Goal: Transaction & Acquisition: Purchase product/service

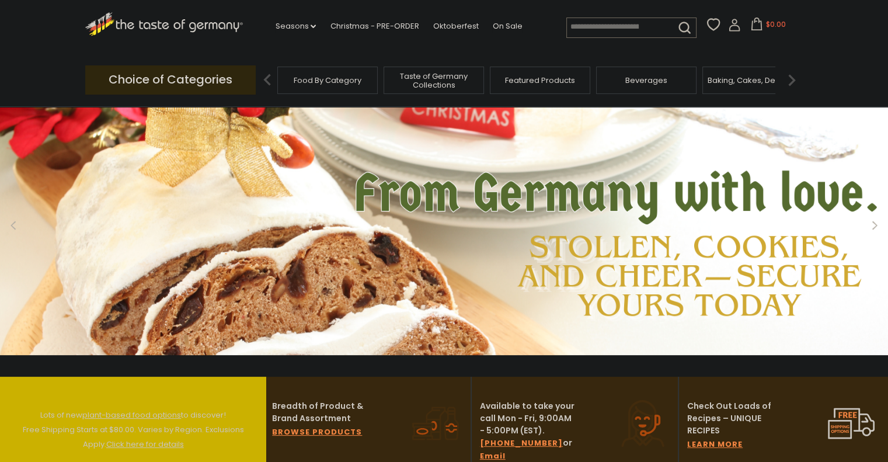
scroll to position [37, 0]
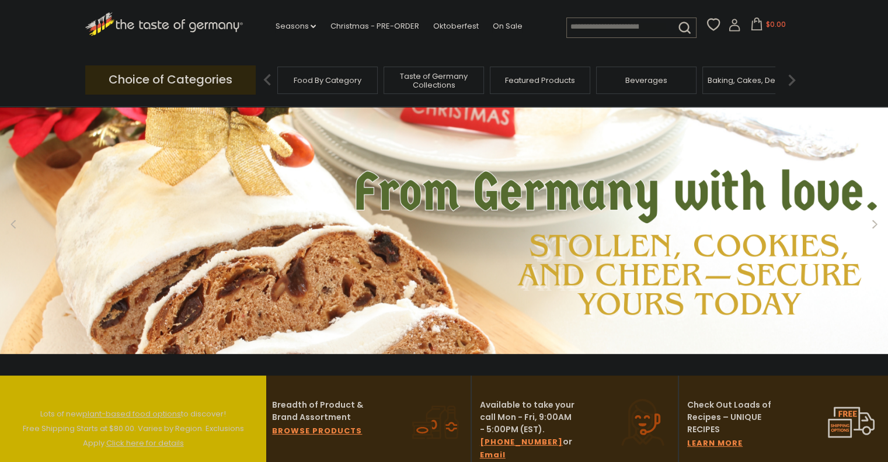
click at [598, 27] on input at bounding box center [616, 26] width 99 height 16
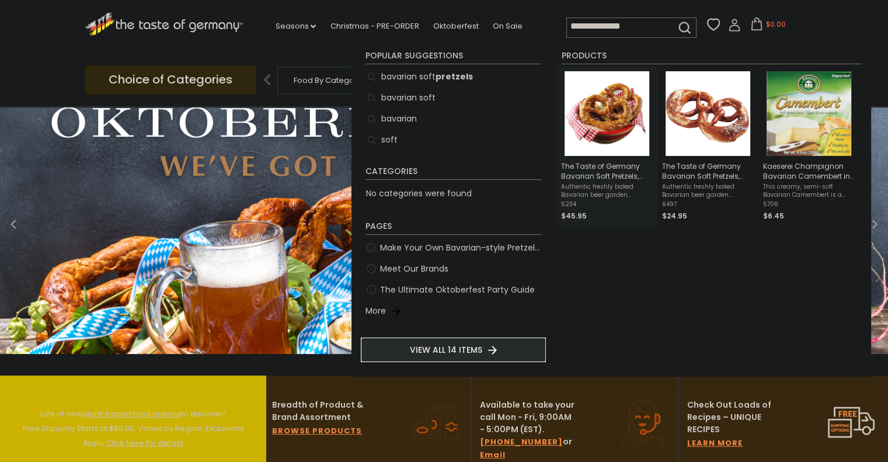
type input "**********"
click at [604, 135] on img "The Taste of Germany Bavarian Soft Pretzels, 4oz., 20 pc., handmade and frozen" at bounding box center [606, 113] width 85 height 85
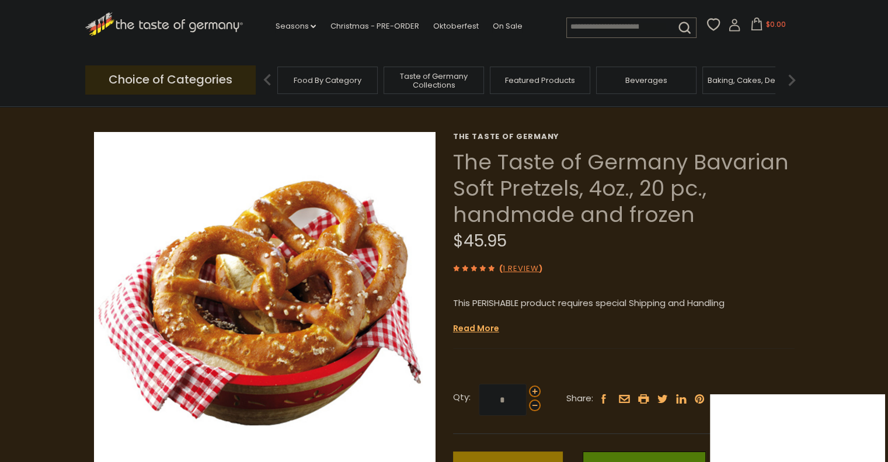
scroll to position [39, 0]
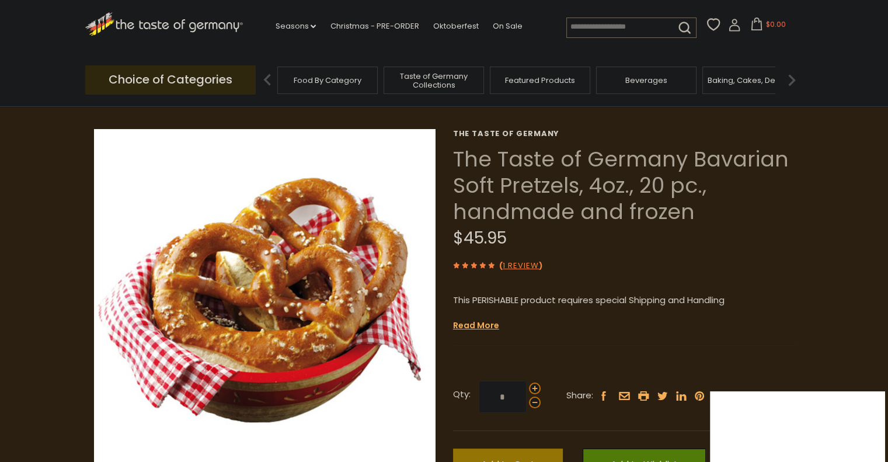
drag, startPoint x: 892, startPoint y: 91, endPoint x: 886, endPoint y: 107, distance: 17.6
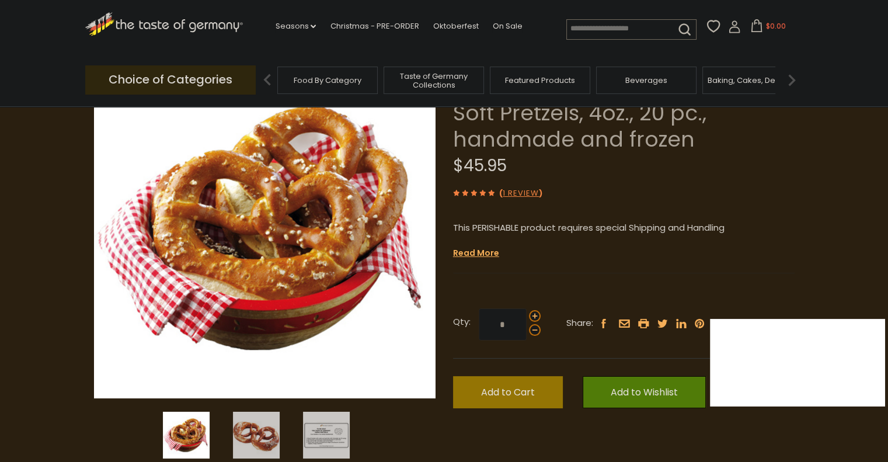
scroll to position [124, 0]
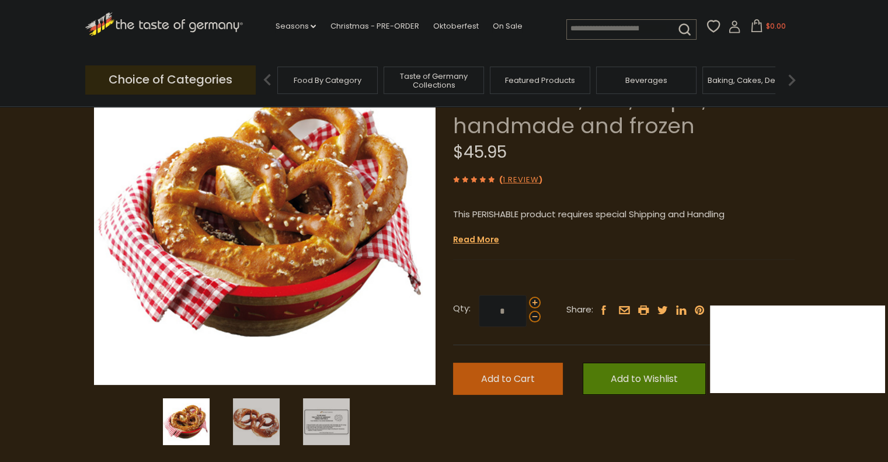
click at [514, 375] on span "Add to Cart" at bounding box center [508, 378] width 54 height 13
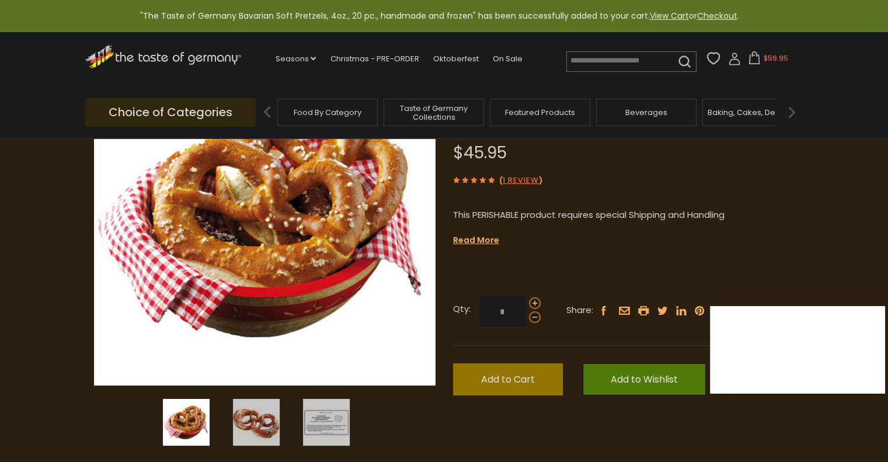
scroll to position [0, 0]
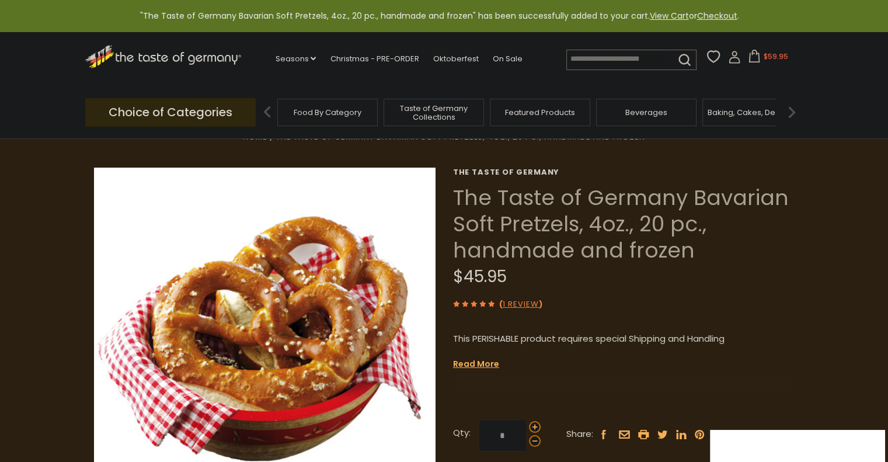
click at [640, 60] on input at bounding box center [616, 58] width 99 height 16
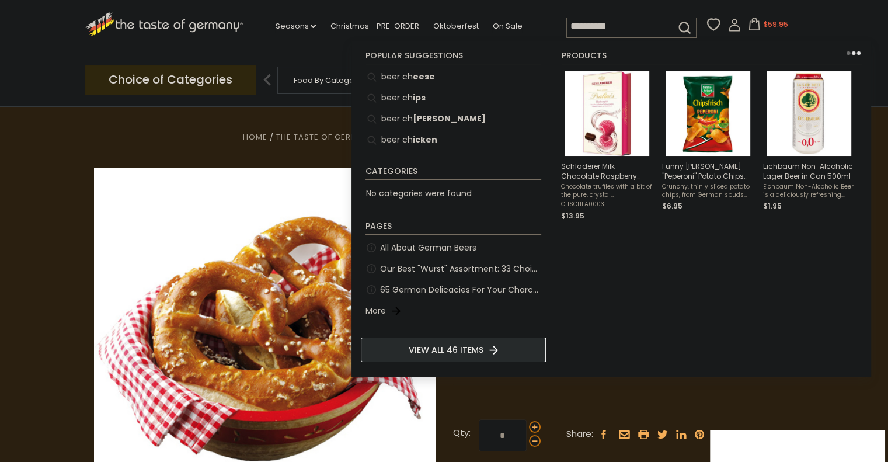
type input "**********"
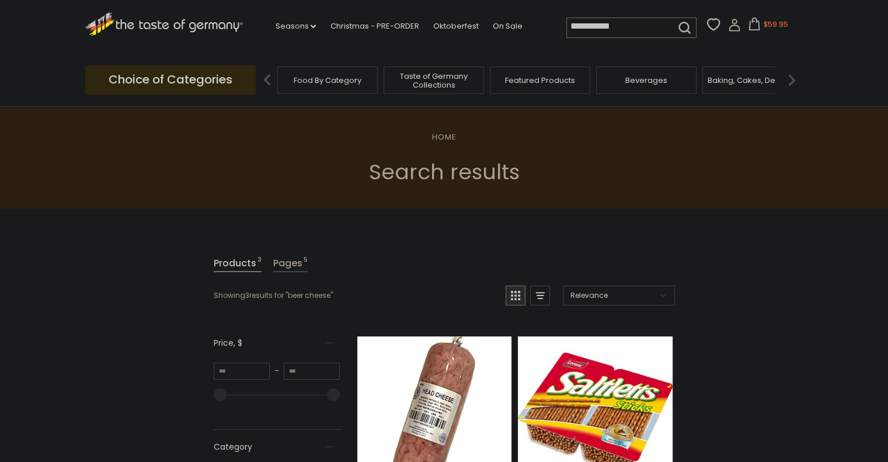
drag, startPoint x: 590, startPoint y: 25, endPoint x: 519, endPoint y: 37, distance: 71.7
click at [519, 37] on div ".st0{fill:#EDD300;} .st1{fill:#D33E21;} .st0{fill:#EDD300;} .st1{fill:#D33E21;}…" at bounding box center [444, 27] width 718 height 54
type input "******"
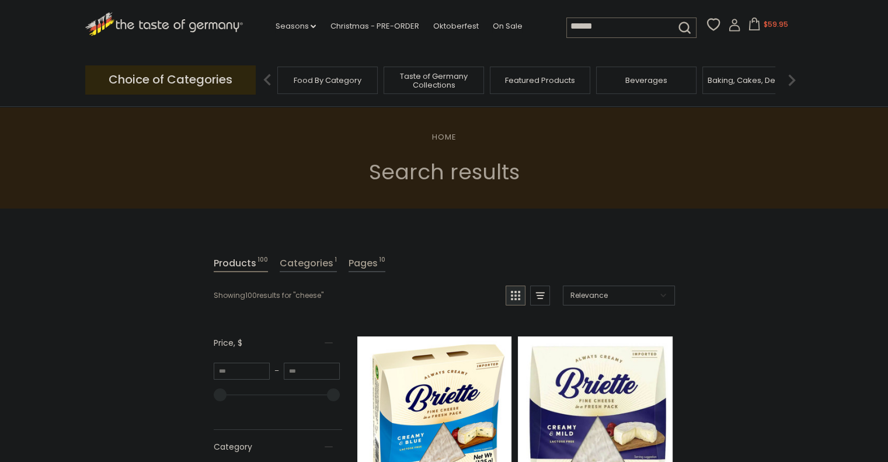
drag, startPoint x: 625, startPoint y: 26, endPoint x: 476, endPoint y: 30, distance: 148.9
click at [476, 30] on div ".st0{fill:#EDD300;} .st1{fill:#D33E21;} .st0{fill:#EDD300;} .st1{fill:#D33E21;}…" at bounding box center [444, 27] width 718 height 54
type input "******"
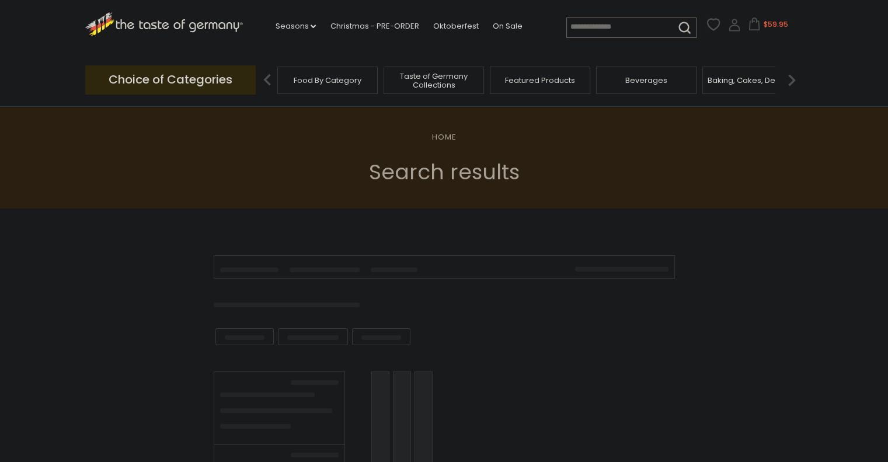
type input "******"
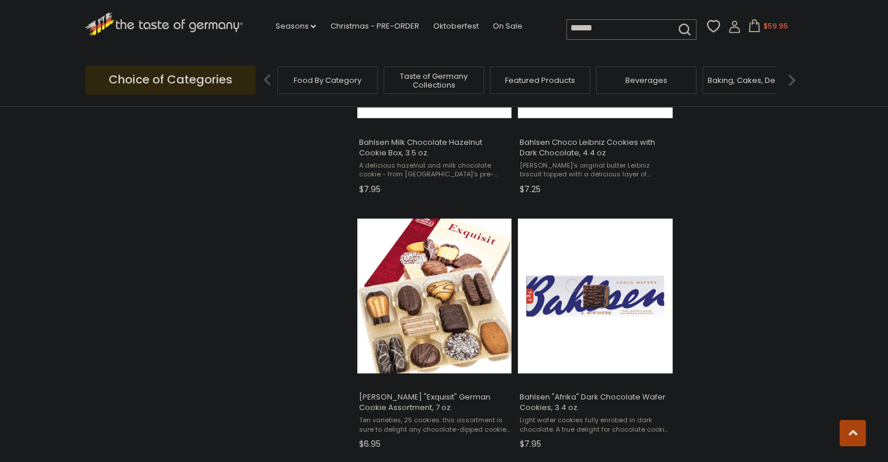
scroll to position [1171, 0]
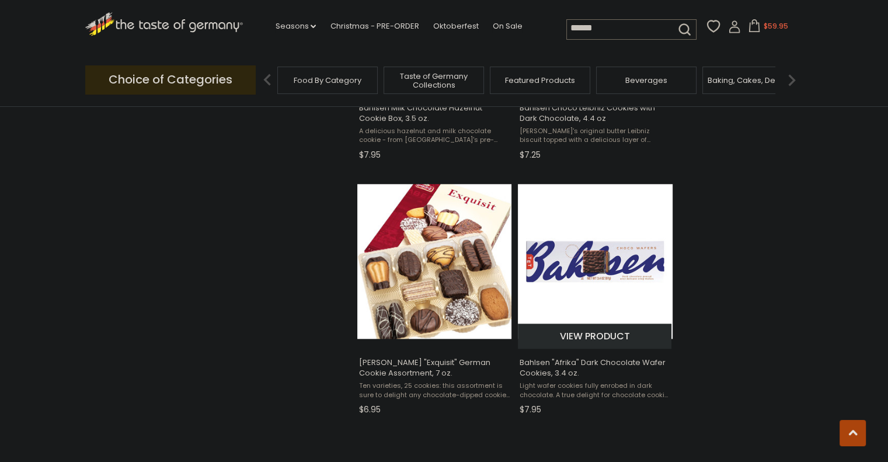
click at [583, 339] on button "View product" at bounding box center [595, 335] width 154 height 25
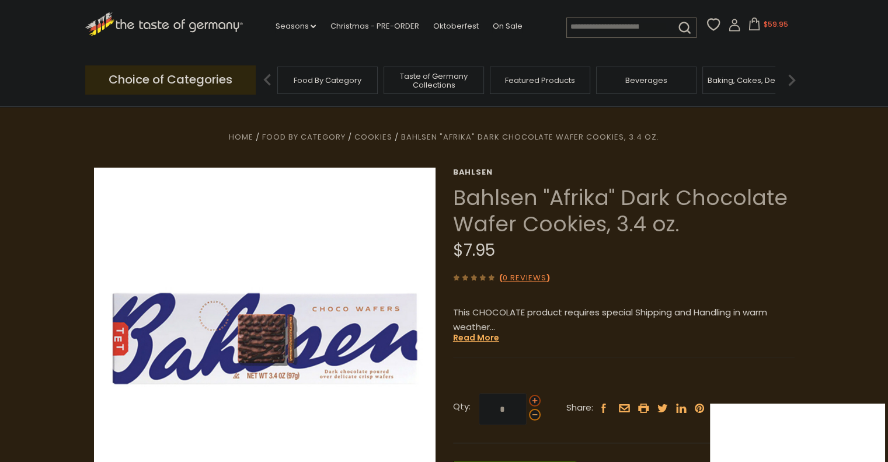
click at [535, 398] on span at bounding box center [535, 401] width 12 height 12
click at [526, 398] on input "*" at bounding box center [503, 409] width 48 height 32
click at [536, 415] on span at bounding box center [535, 415] width 12 height 12
click at [526, 415] on input "*" at bounding box center [503, 409] width 48 height 32
click at [535, 400] on span at bounding box center [535, 401] width 12 height 12
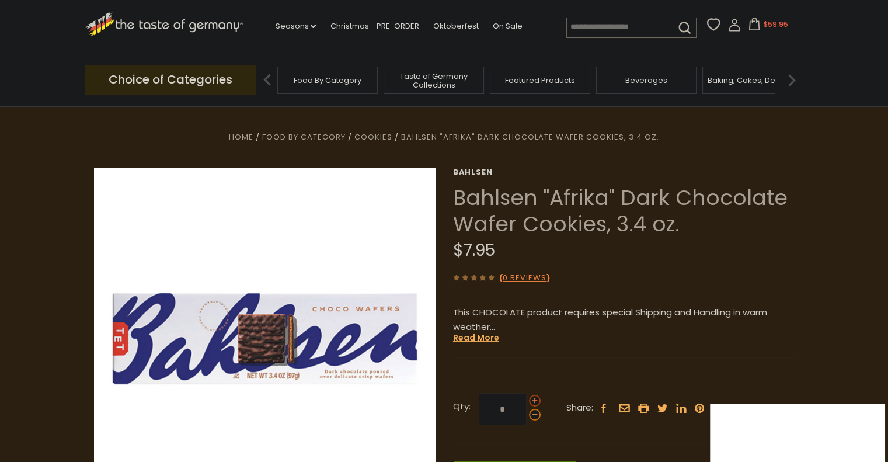
click at [526, 400] on input "*" at bounding box center [503, 409] width 48 height 32
type input "*"
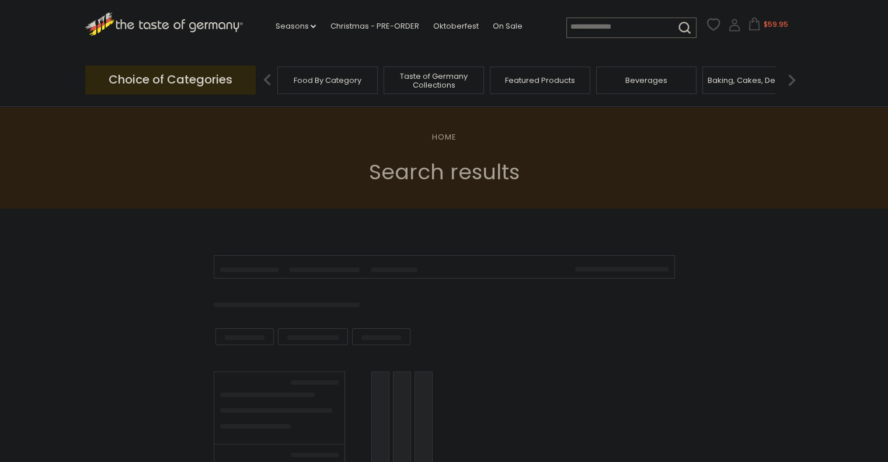
type input "******"
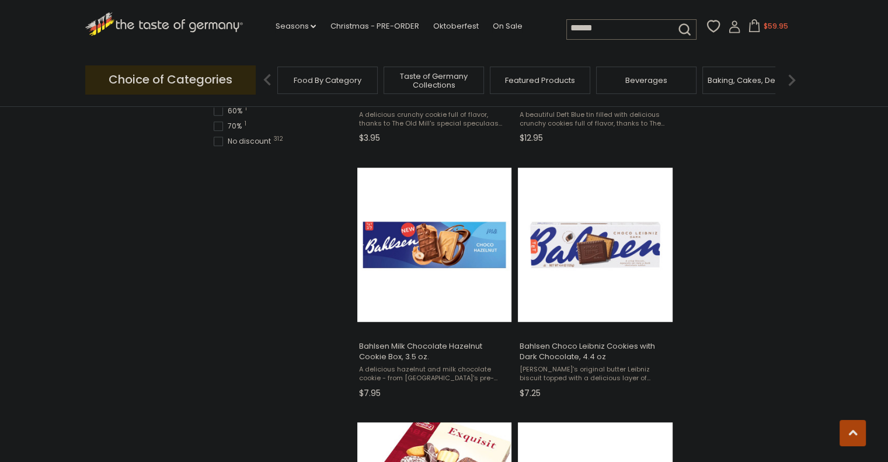
scroll to position [948, 0]
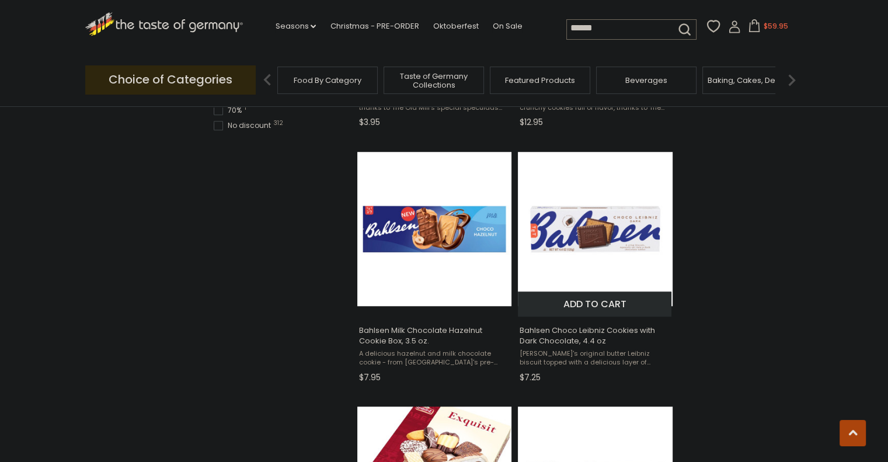
click at [577, 308] on button "Add to cart" at bounding box center [595, 303] width 154 height 25
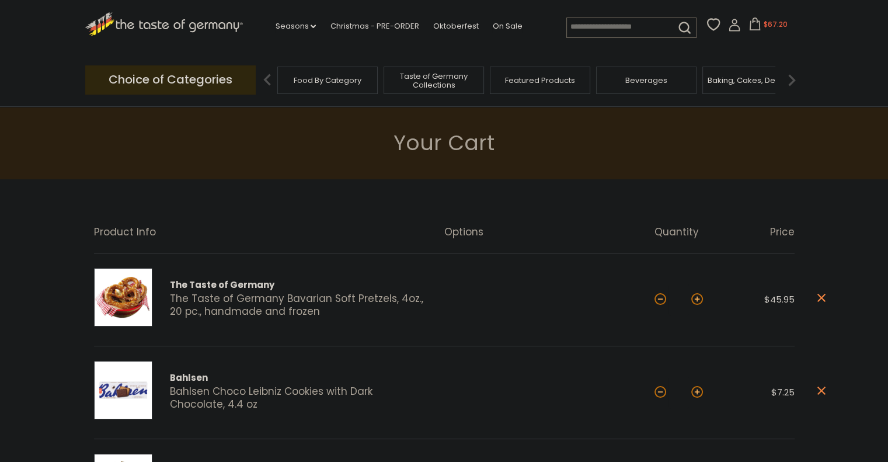
click at [141, 23] on icon at bounding box center [164, 22] width 158 height 20
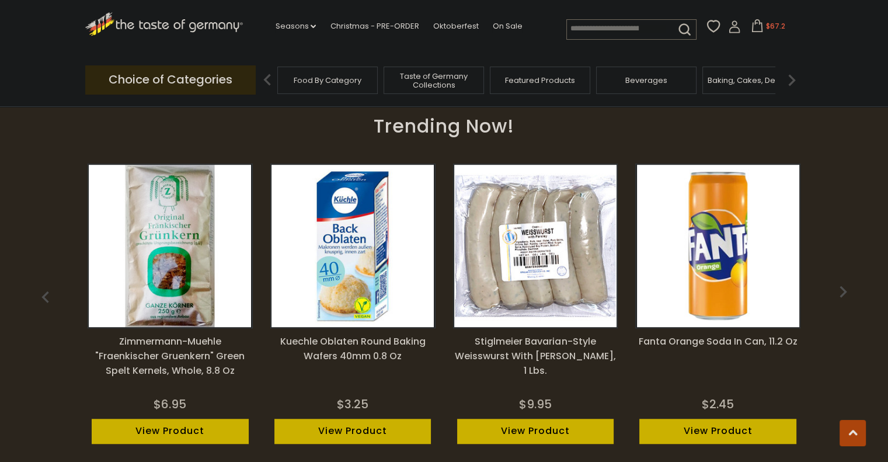
scroll to position [857, 0]
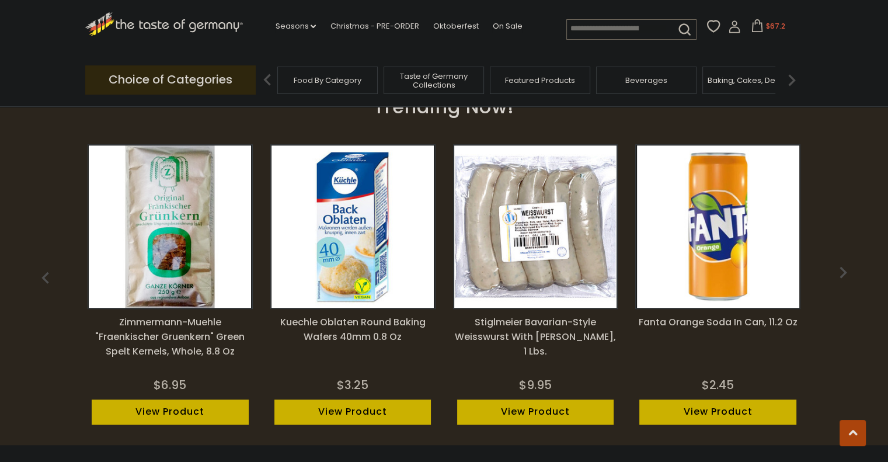
click at [509, 414] on link "View Product" at bounding box center [535, 411] width 157 height 25
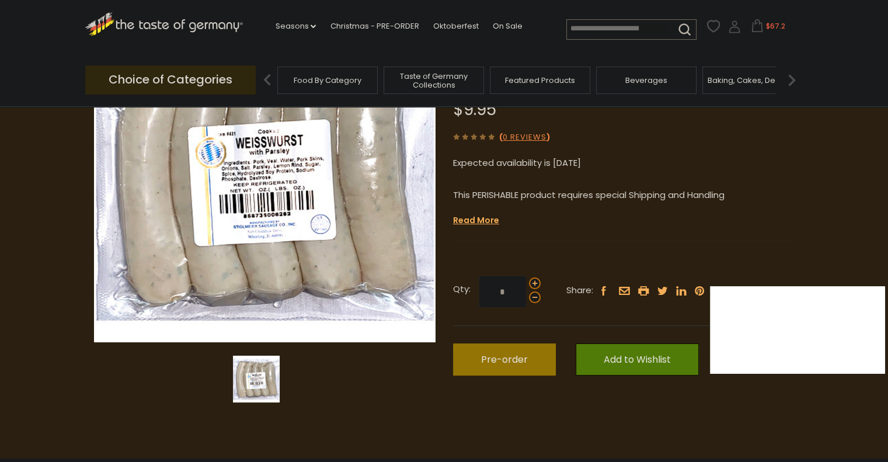
scroll to position [168, 0]
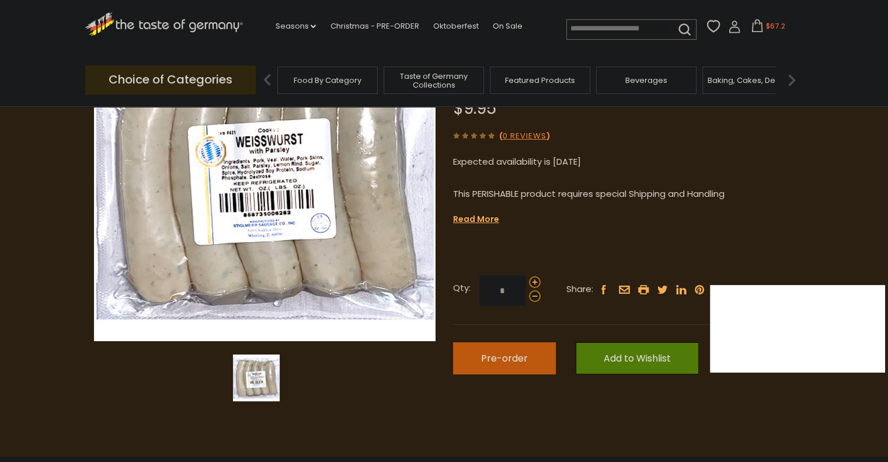
click at [501, 351] on span "Pre-order" at bounding box center [504, 357] width 47 height 13
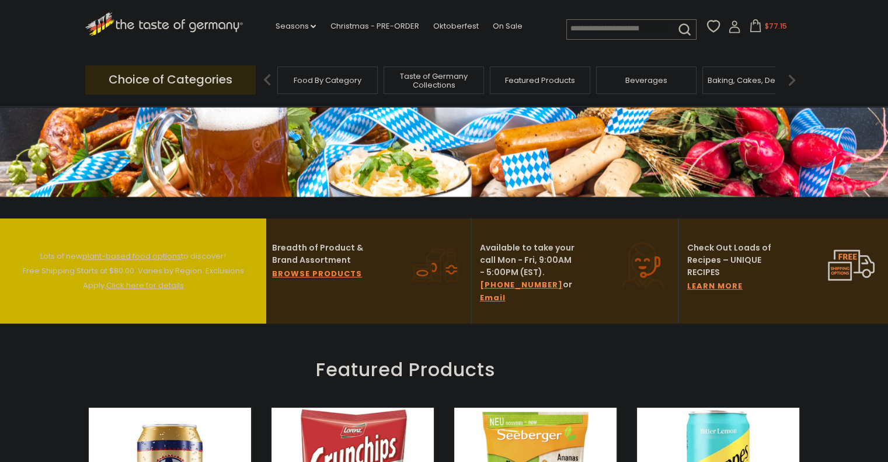
scroll to position [113, 0]
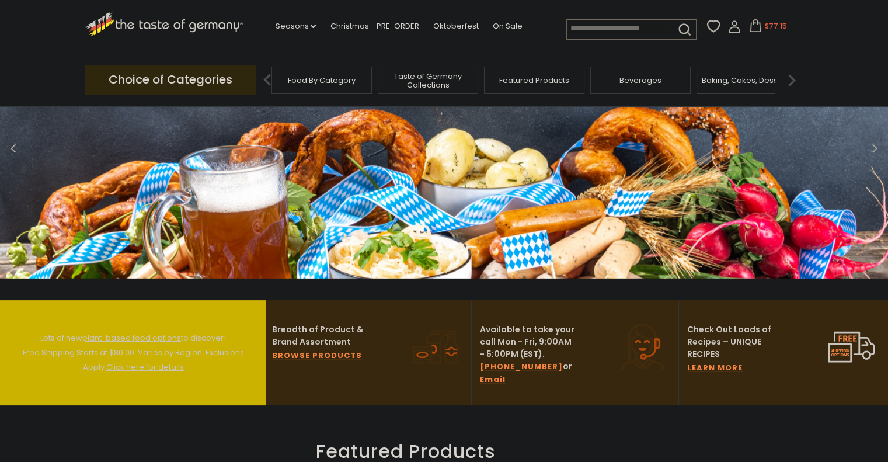
click at [422, 79] on span "Taste of Germany Collections" at bounding box center [427, 81] width 93 height 18
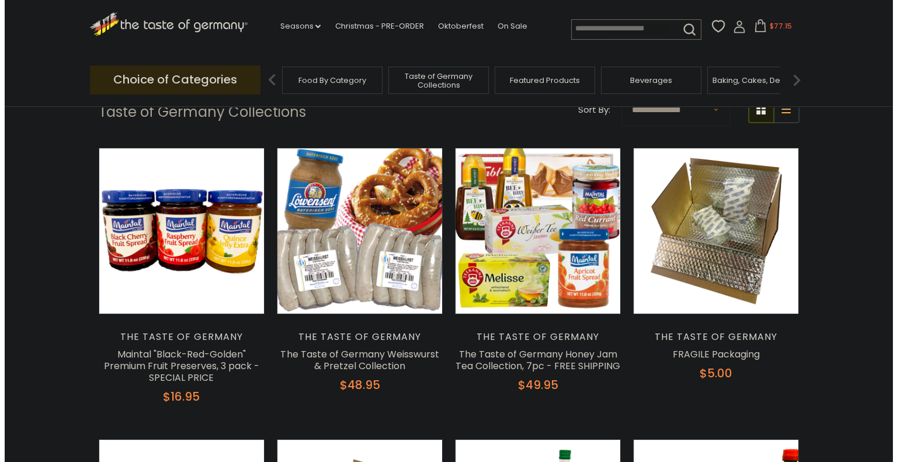
scroll to position [86, 0]
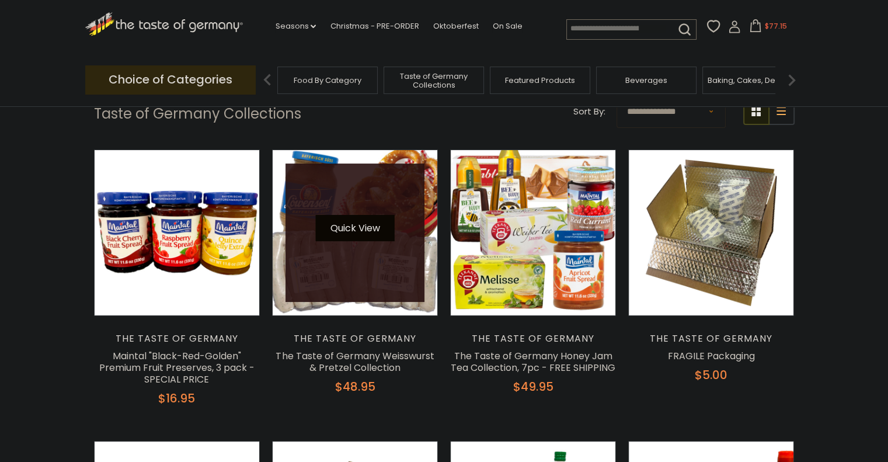
click at [352, 232] on button "Quick View" at bounding box center [354, 228] width 79 height 26
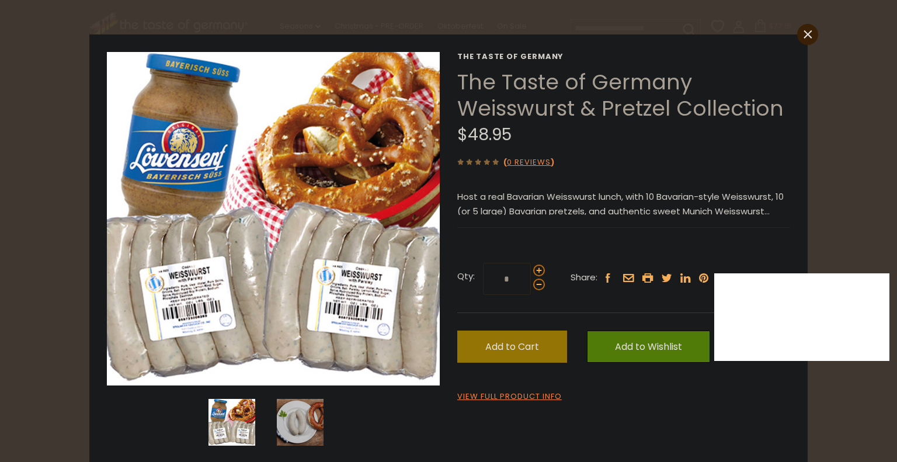
scroll to position [21, 0]
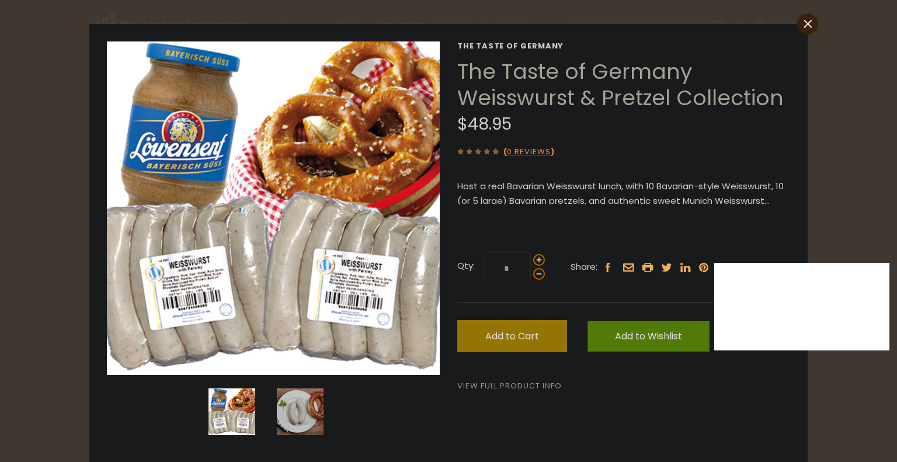
click at [523, 388] on link "View Full Product Info" at bounding box center [509, 386] width 104 height 12
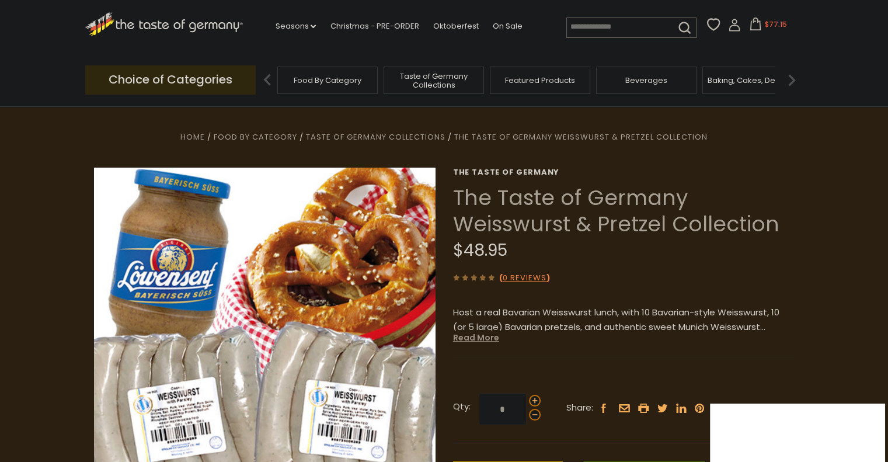
click at [476, 341] on link "Read More" at bounding box center [476, 338] width 46 height 12
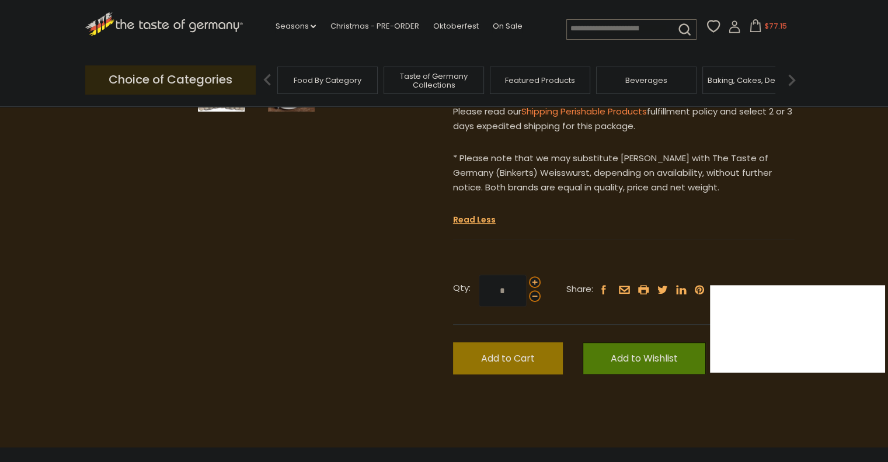
scroll to position [454, 0]
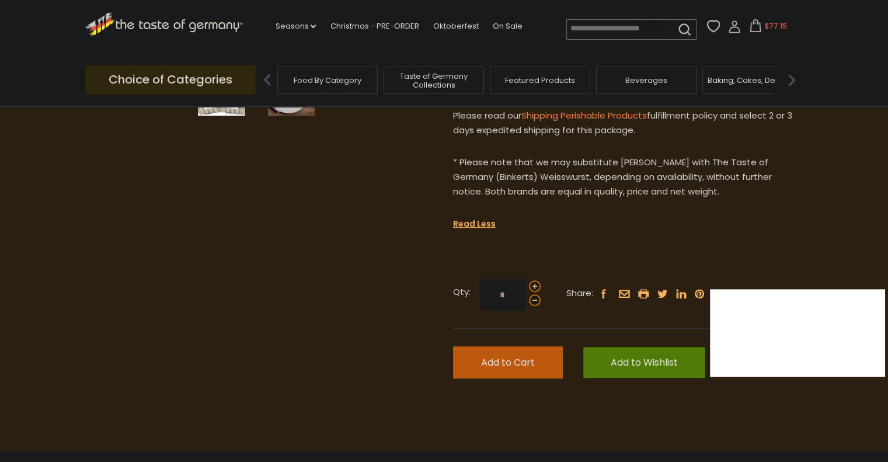
click at [483, 355] on span "Add to Cart" at bounding box center [508, 361] width 54 height 13
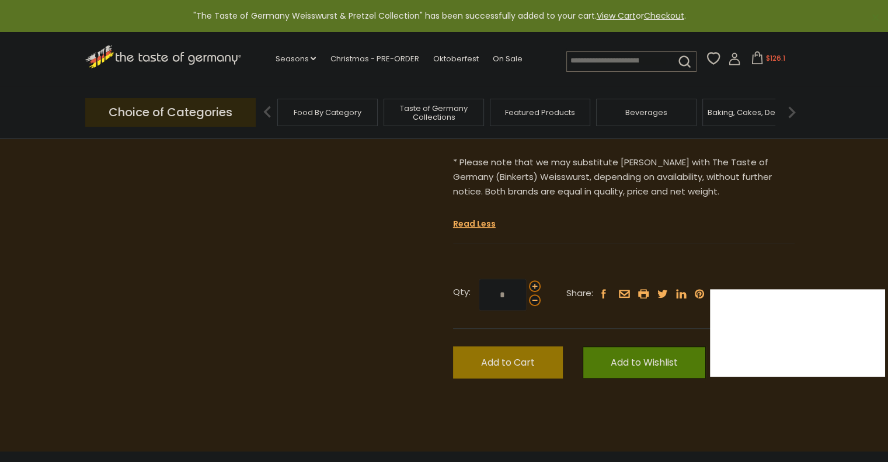
scroll to position [0, 0]
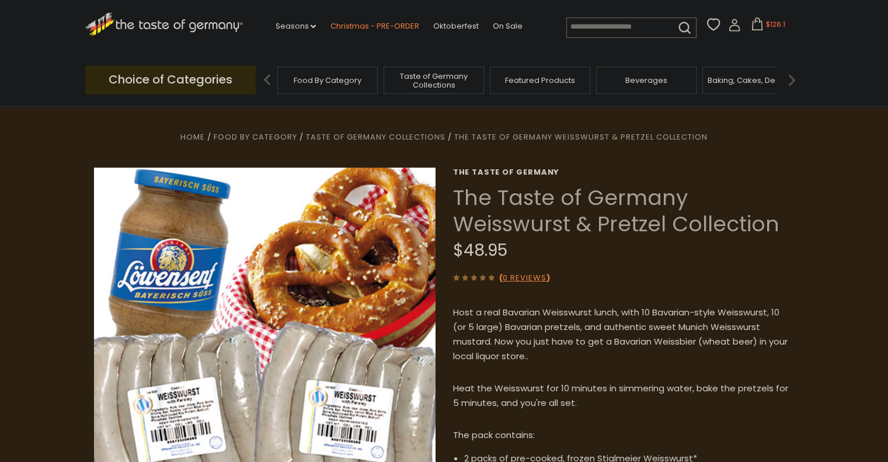
click at [360, 25] on link "Christmas - PRE-ORDER" at bounding box center [374, 26] width 89 height 13
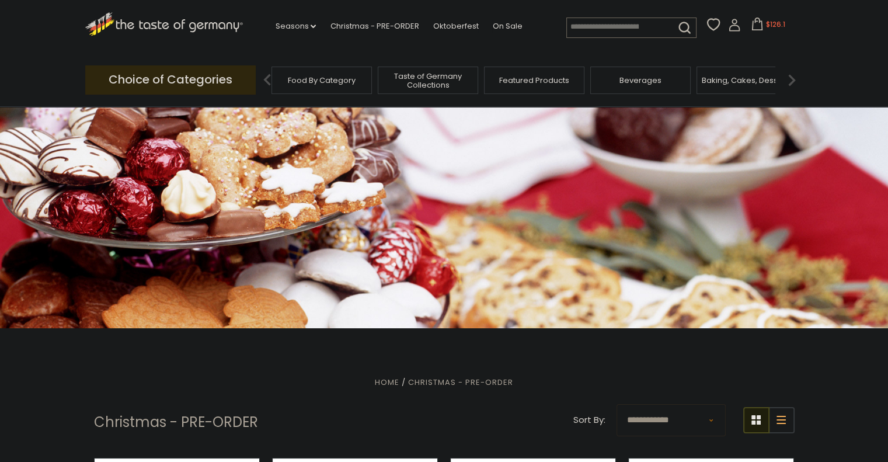
click at [429, 79] on span "Taste of Germany Collections" at bounding box center [427, 81] width 93 height 18
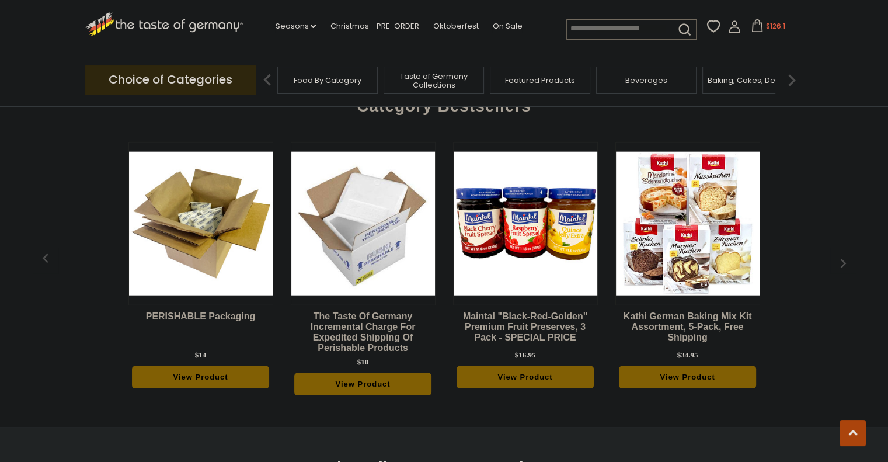
scroll to position [2786, 0]
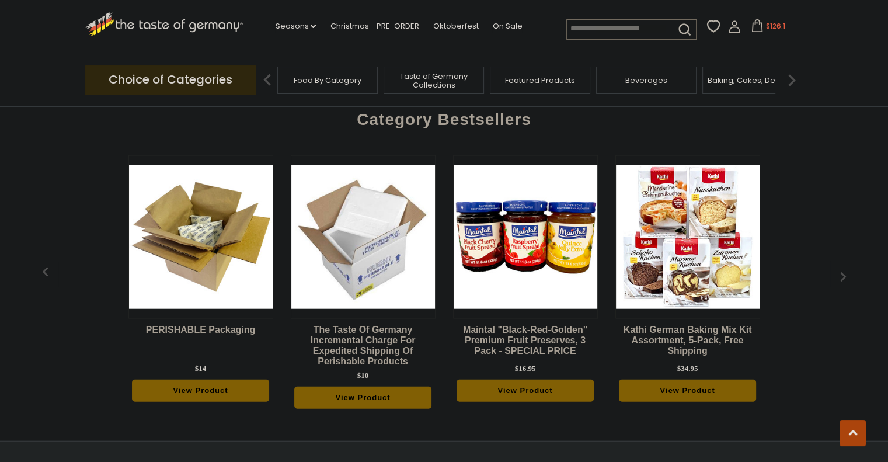
drag, startPoint x: 892, startPoint y: 48, endPoint x: 895, endPoint y: 382, distance: 334.5
click at [759, 26] on icon at bounding box center [757, 25] width 11 height 13
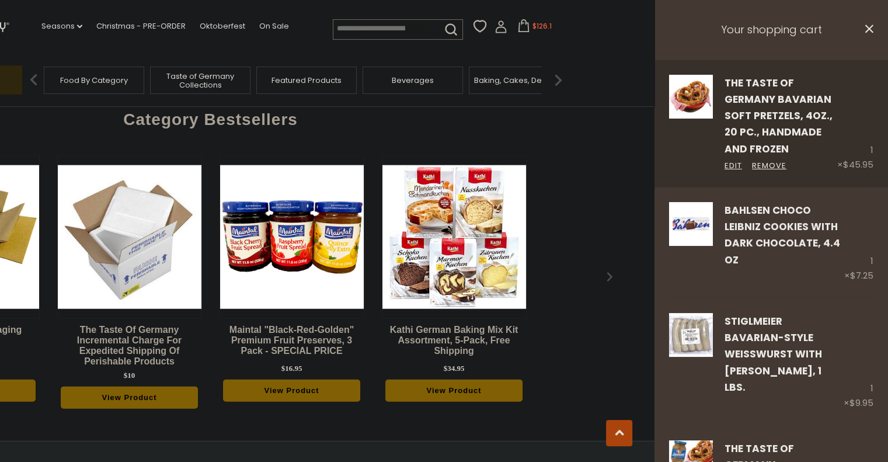
click at [863, 154] on div "1 × $45.95" at bounding box center [855, 123] width 36 height 97
click at [769, 162] on link "Remove" at bounding box center [769, 166] width 34 height 12
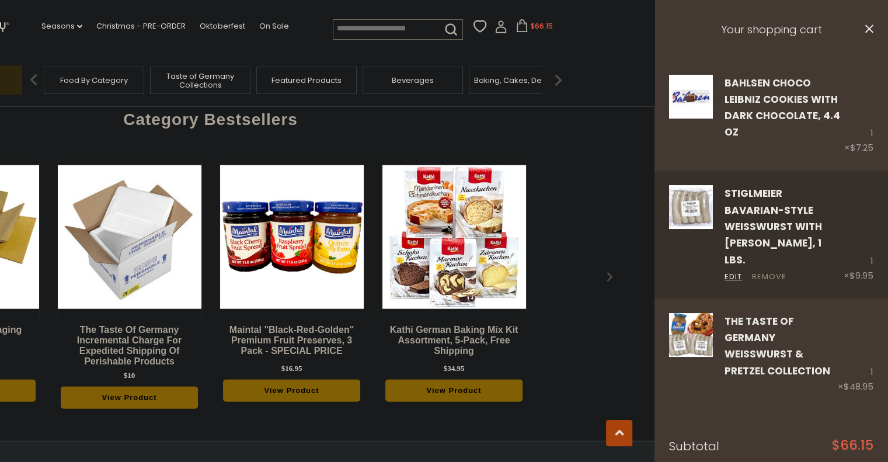
click at [773, 271] on link "Remove" at bounding box center [769, 277] width 34 height 12
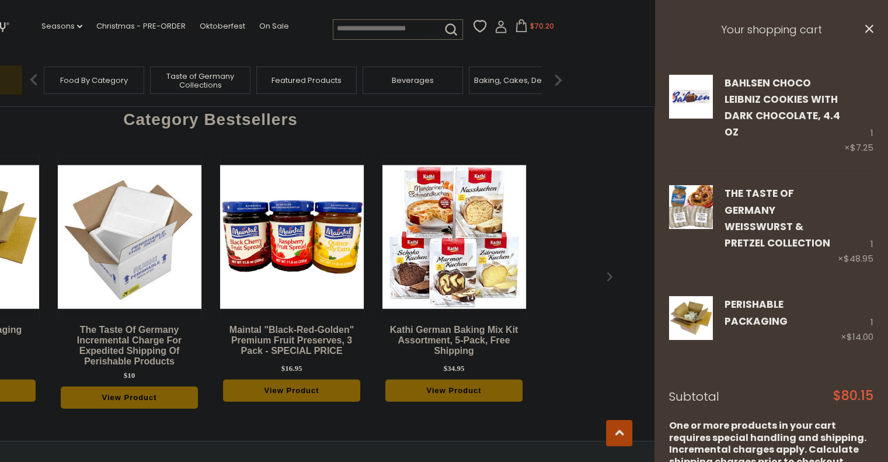
scroll to position [26, 0]
click at [864, 29] on icon "close" at bounding box center [868, 29] width 9 height 9
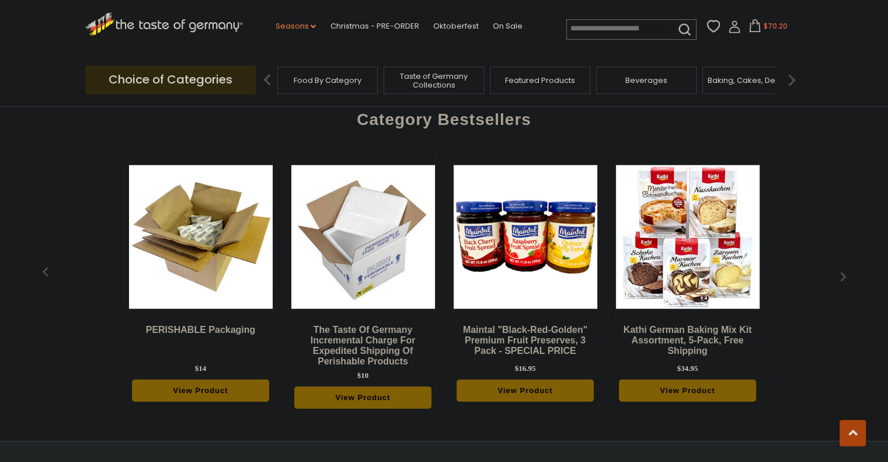
click at [290, 27] on link "Seasons dropdown_arrow" at bounding box center [295, 26] width 41 height 13
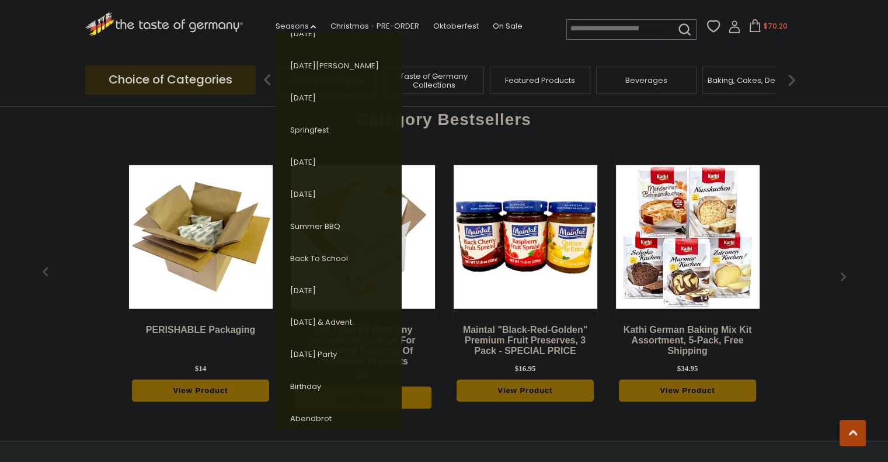
scroll to position [161, 0]
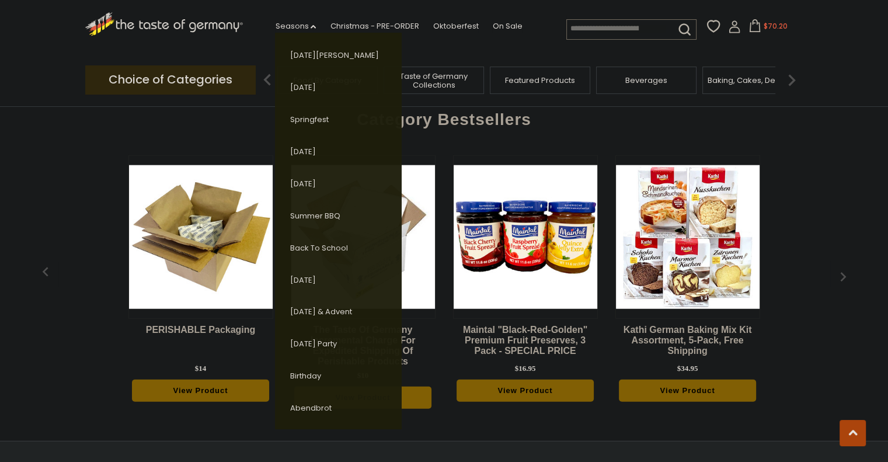
click at [310, 280] on link "[DATE]" at bounding box center [303, 279] width 26 height 11
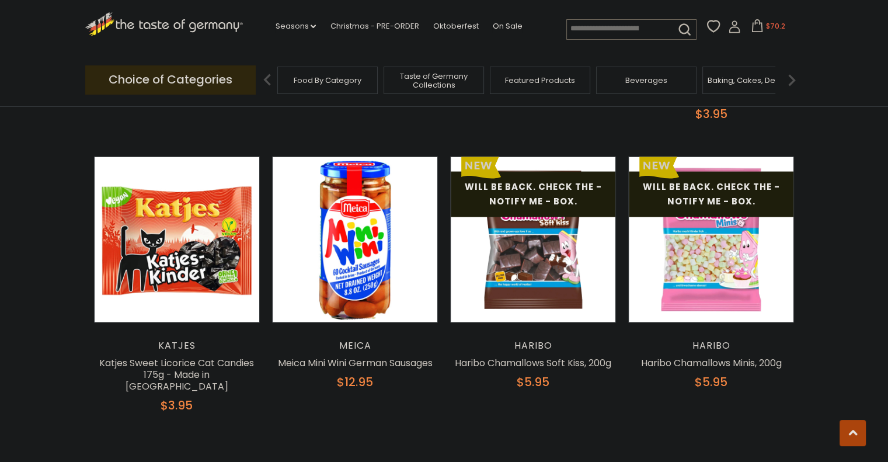
scroll to position [2601, 0]
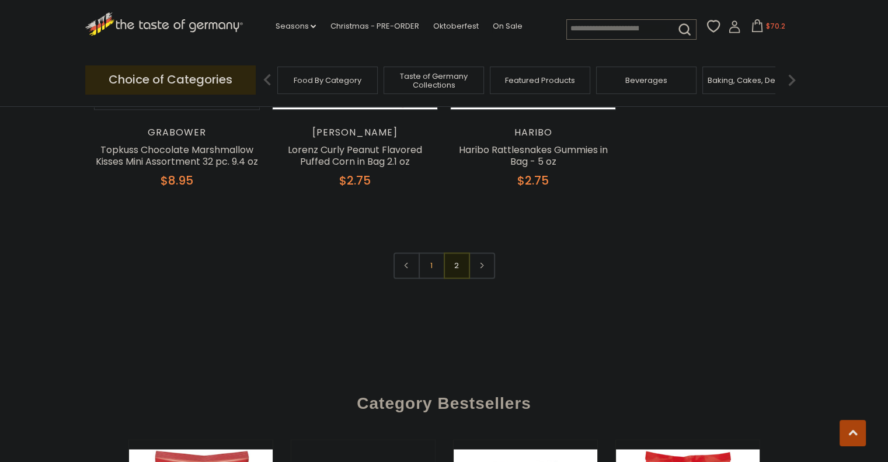
scroll to position [1667, 0]
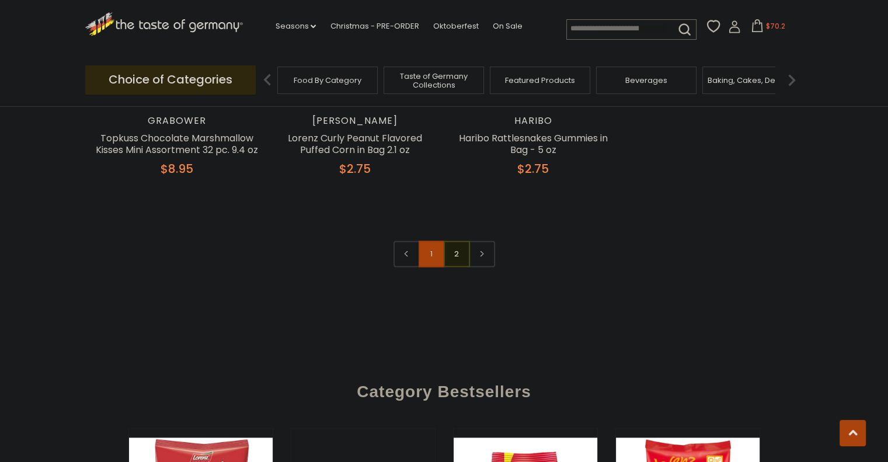
click at [427, 240] on link "1" at bounding box center [431, 253] width 26 height 26
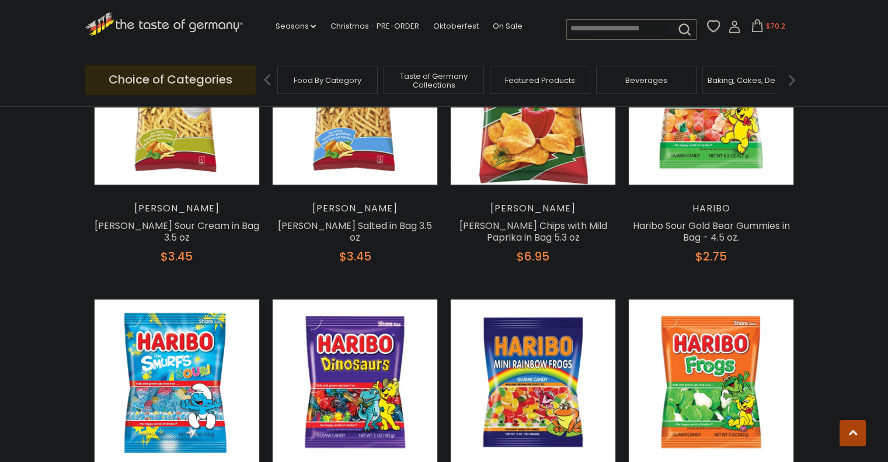
scroll to position [2275, 0]
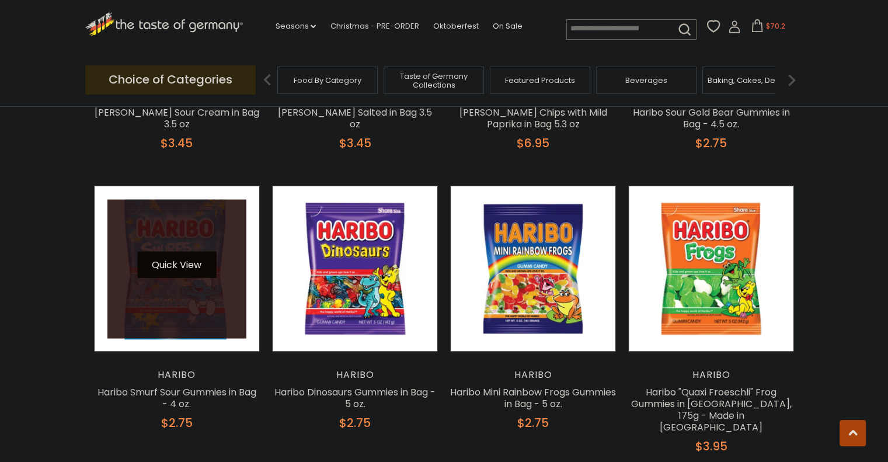
click at [175, 252] on button "Quick View" at bounding box center [176, 265] width 79 height 26
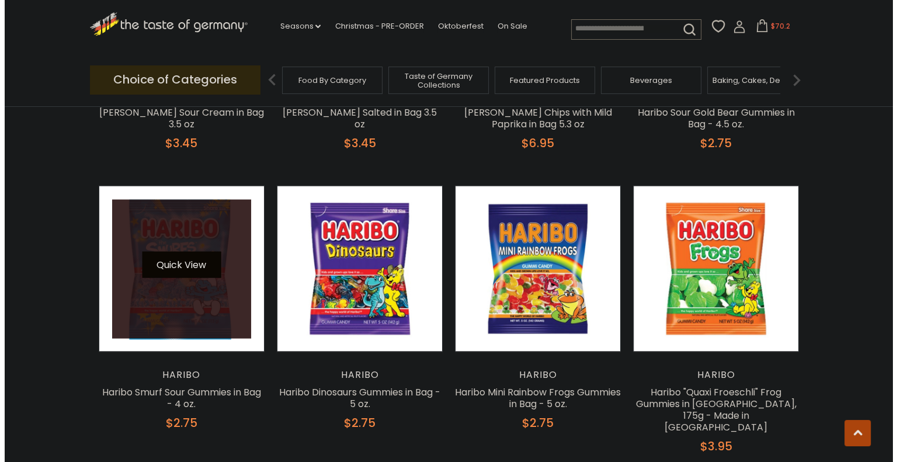
scroll to position [2277, 0]
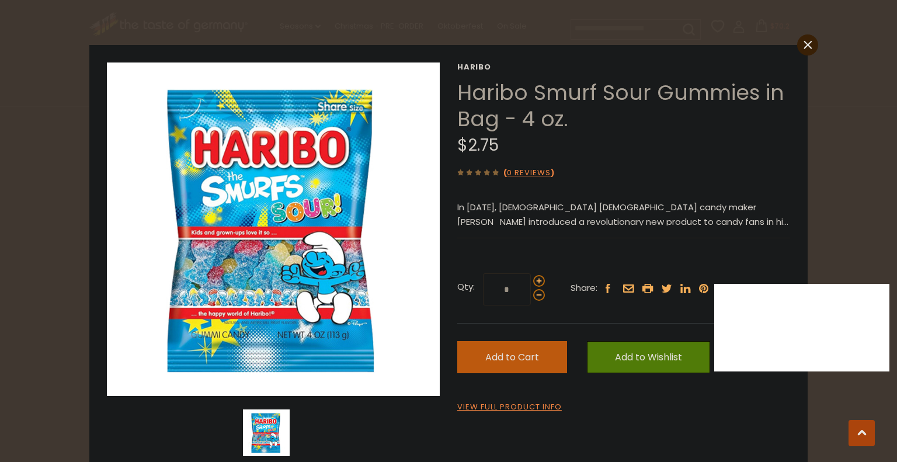
click at [496, 362] on span "Add to Cart" at bounding box center [512, 356] width 54 height 13
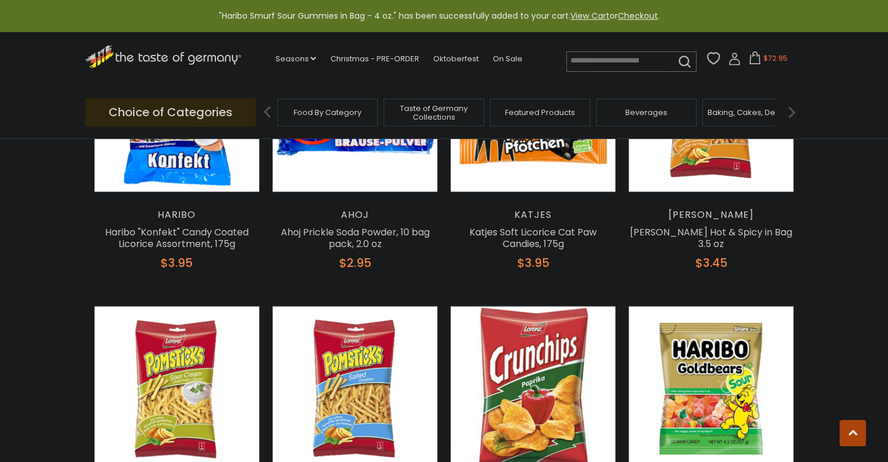
scroll to position [1874, 0]
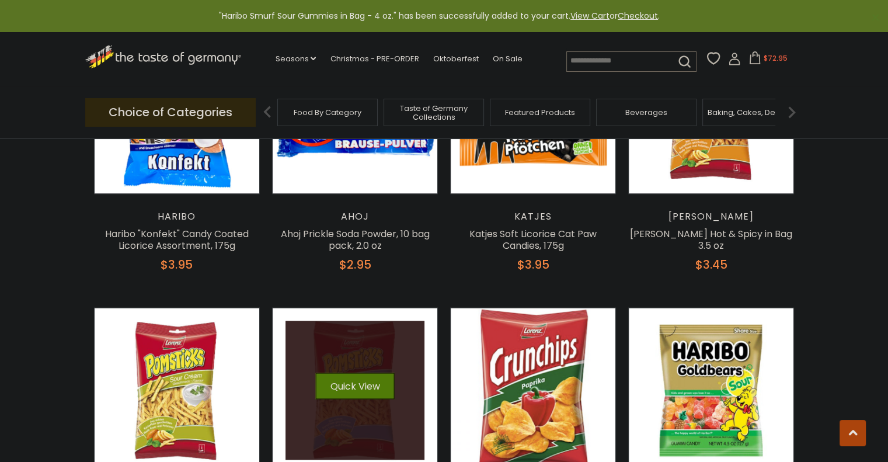
click at [383, 372] on div "Quick View" at bounding box center [354, 389] width 79 height 35
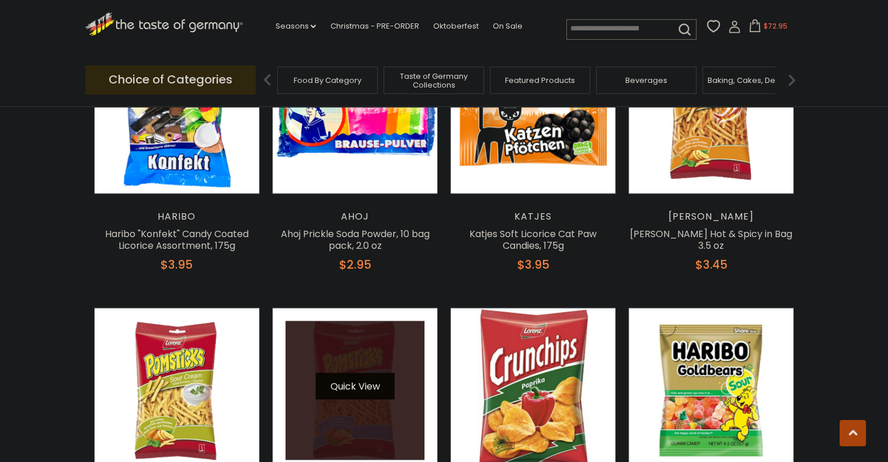
click at [363, 372] on button "Quick View" at bounding box center [354, 385] width 79 height 26
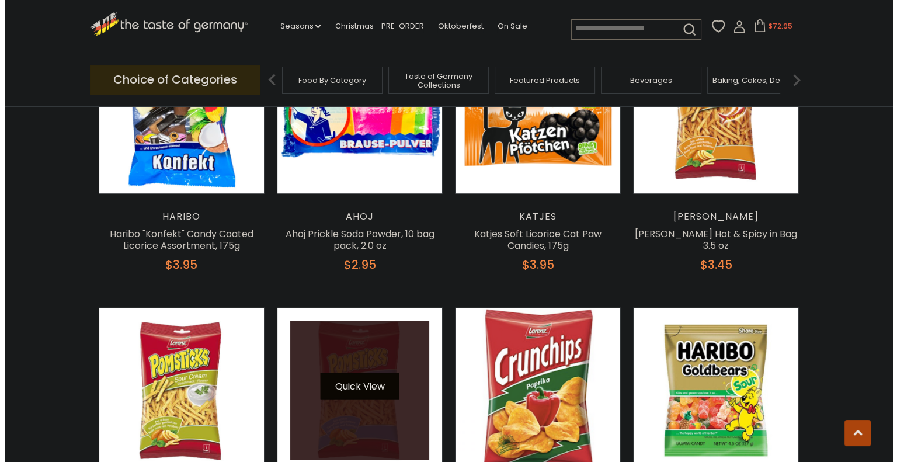
scroll to position [1877, 0]
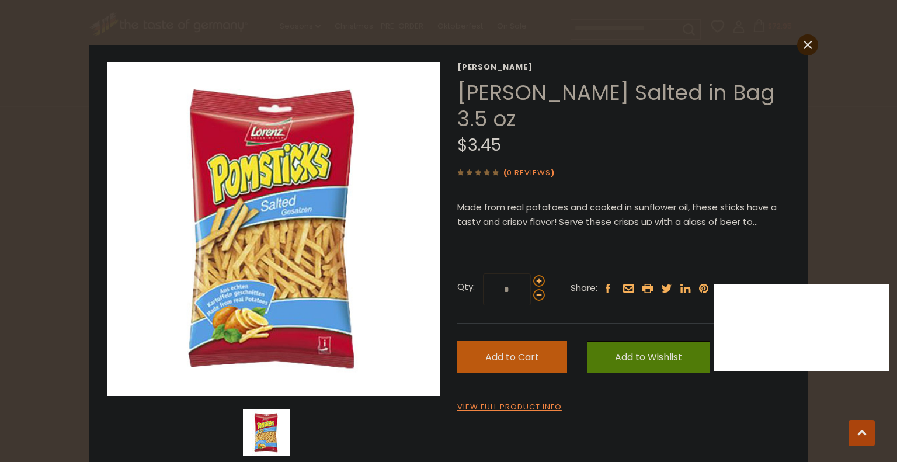
click at [503, 360] on span "Add to Cart" at bounding box center [512, 356] width 54 height 13
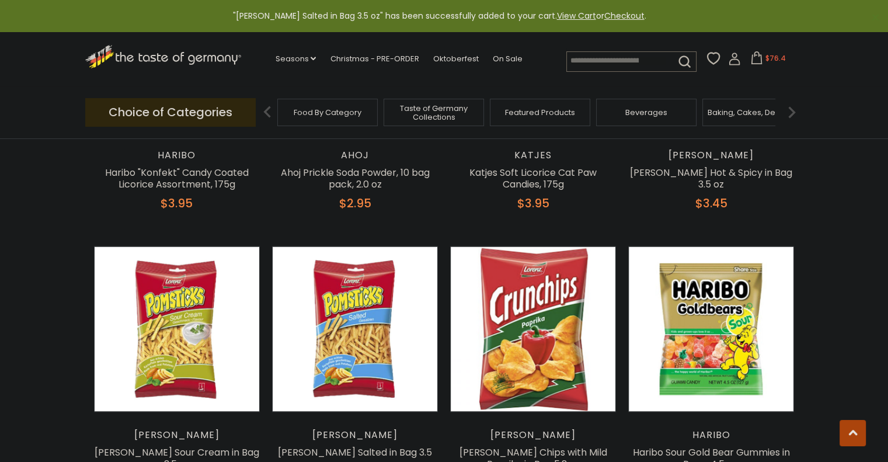
scroll to position [1961, 0]
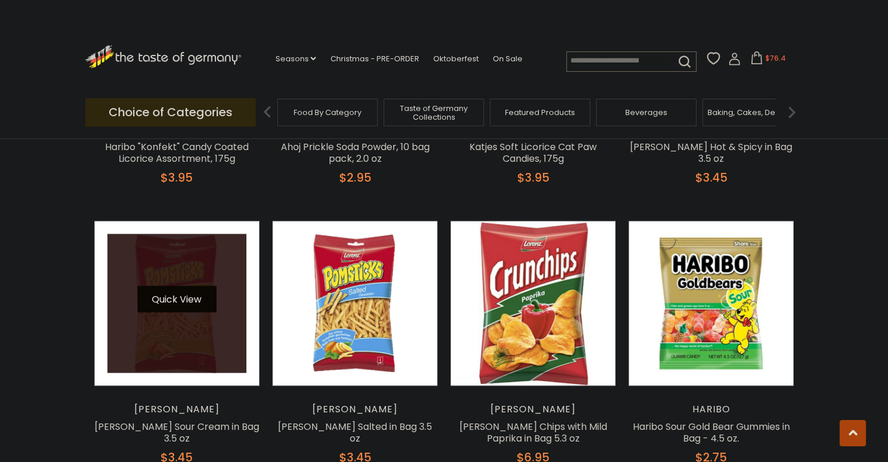
click at [172, 285] on button "Quick View" at bounding box center [176, 298] width 79 height 26
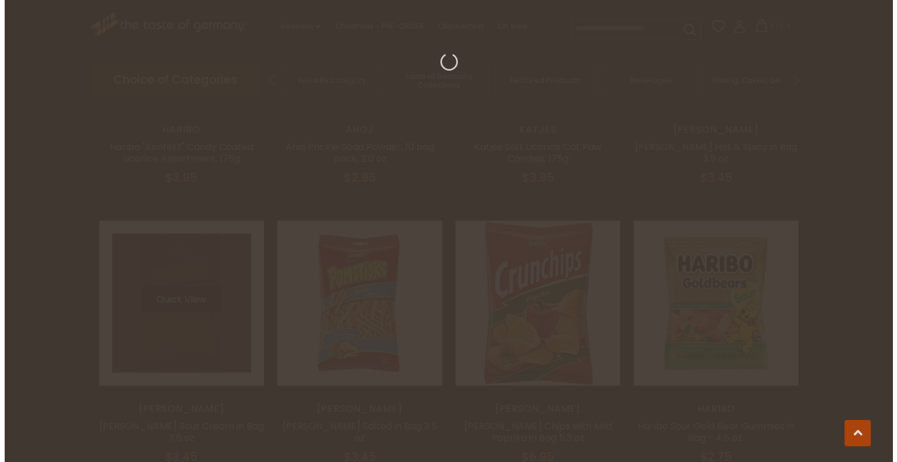
scroll to position [1963, 0]
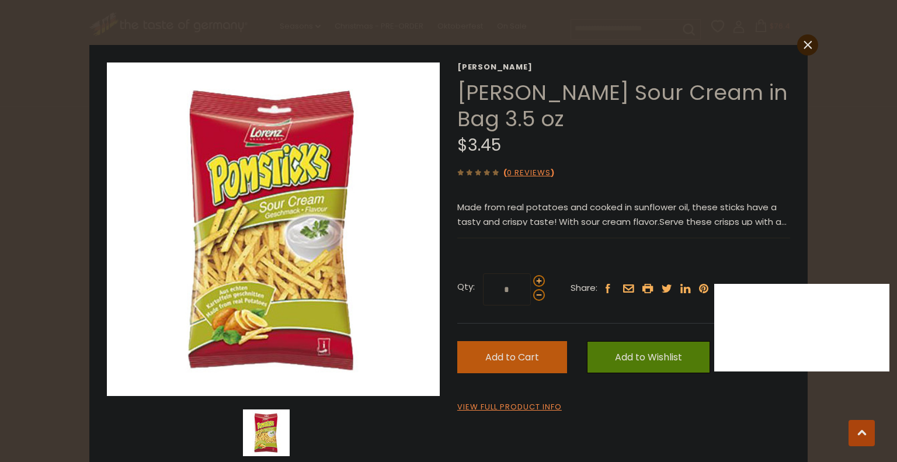
click at [504, 355] on span "Add to Cart" at bounding box center [512, 356] width 54 height 13
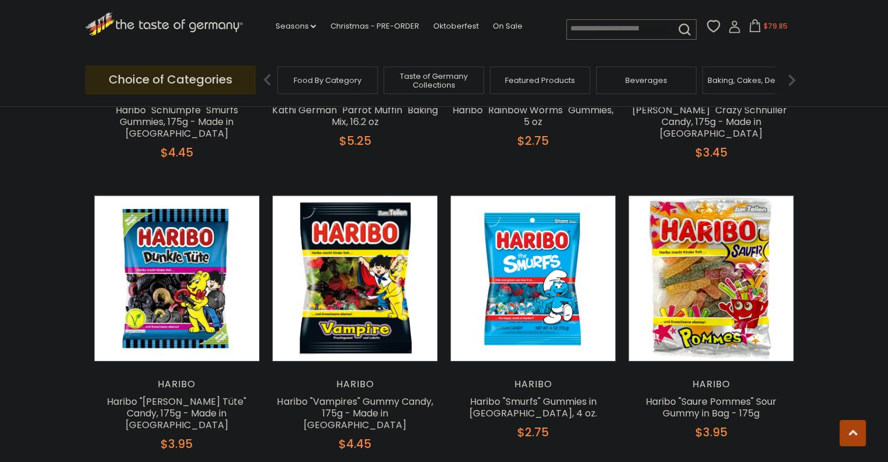
scroll to position [843, 0]
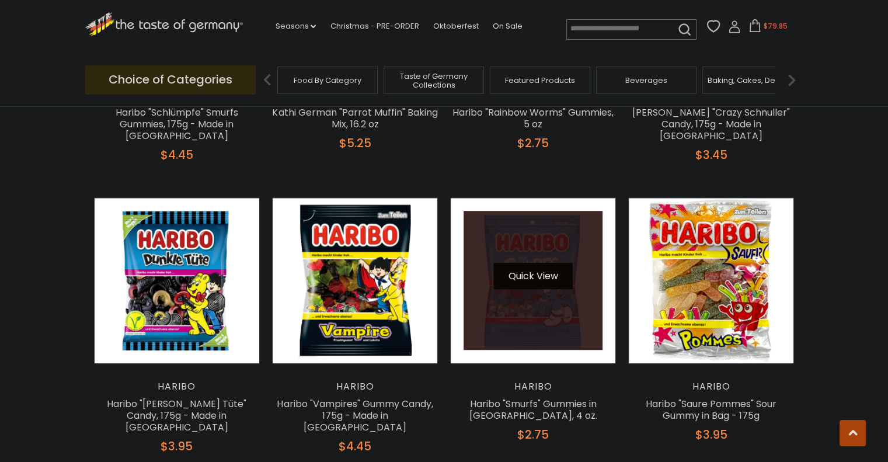
click at [524, 263] on button "Quick View" at bounding box center [533, 276] width 79 height 26
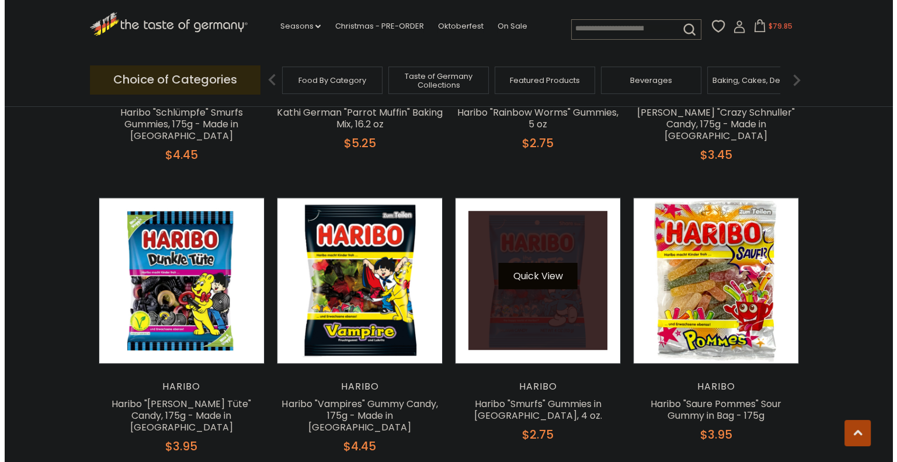
scroll to position [845, 0]
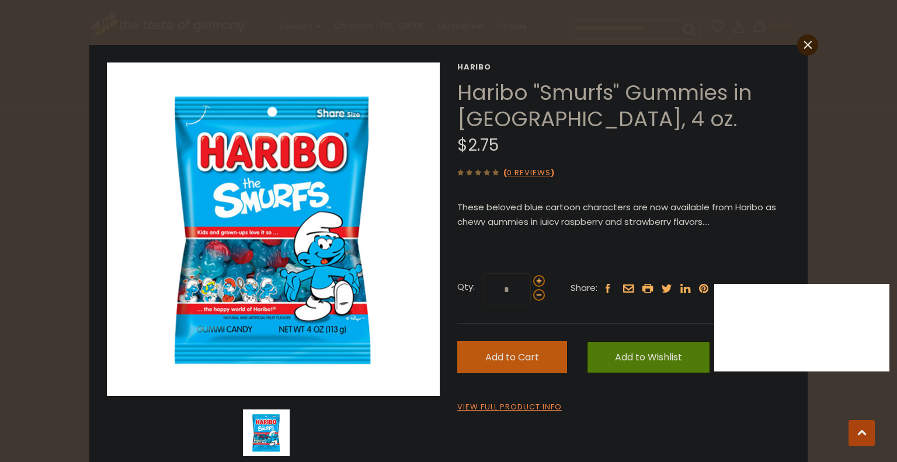
click at [503, 358] on span "Add to Cart" at bounding box center [512, 356] width 54 height 13
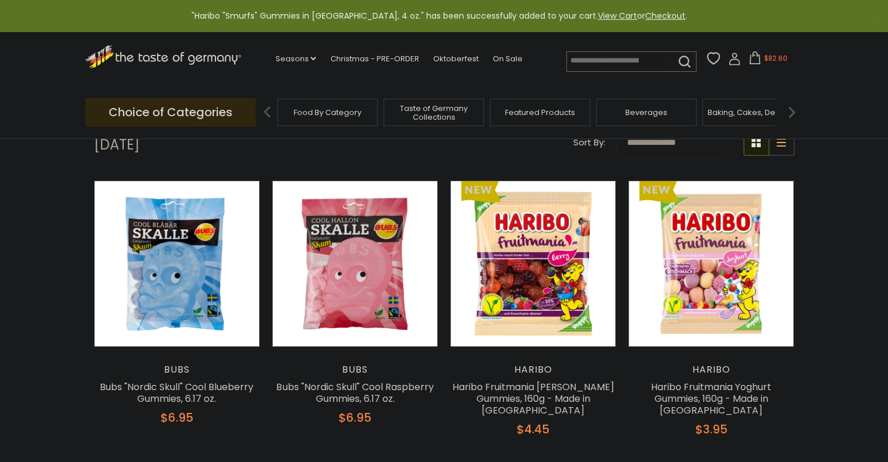
scroll to position [0, 0]
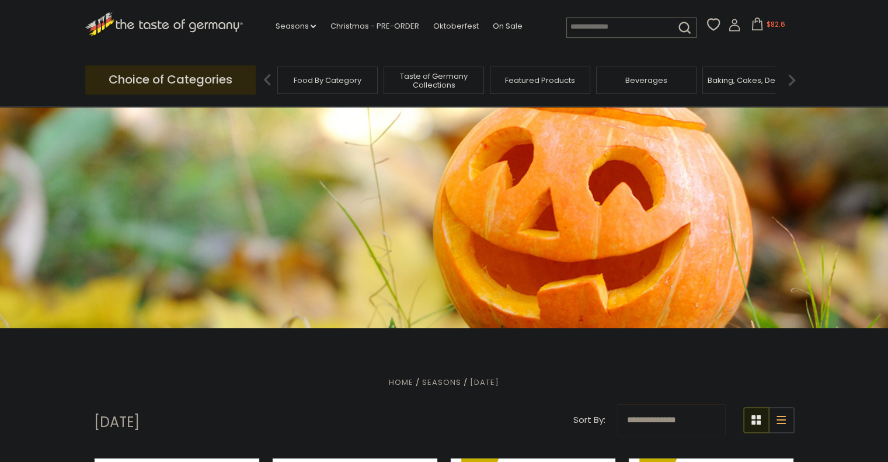
click at [512, 78] on span "Featured Products" at bounding box center [540, 80] width 70 height 9
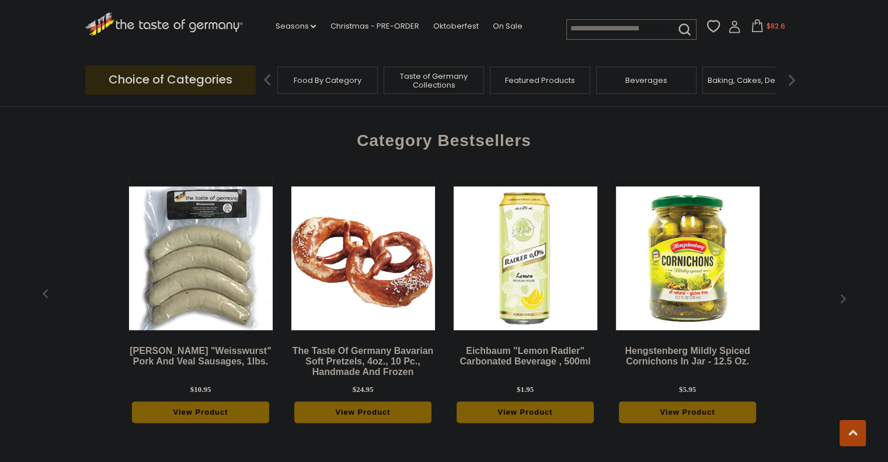
scroll to position [1323, 0]
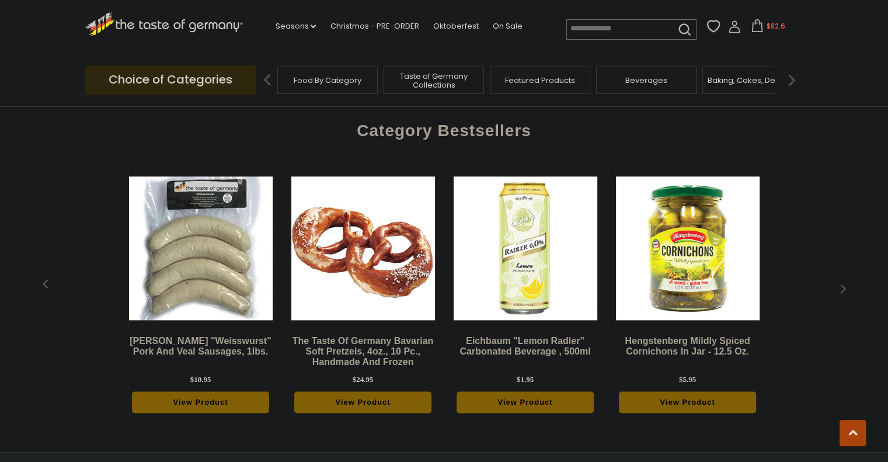
click at [841, 279] on img "button" at bounding box center [842, 288] width 19 height 19
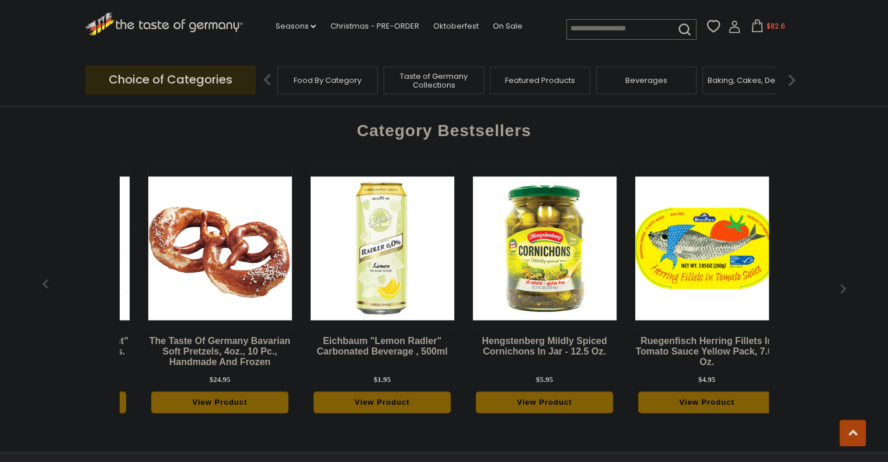
scroll to position [0, 162]
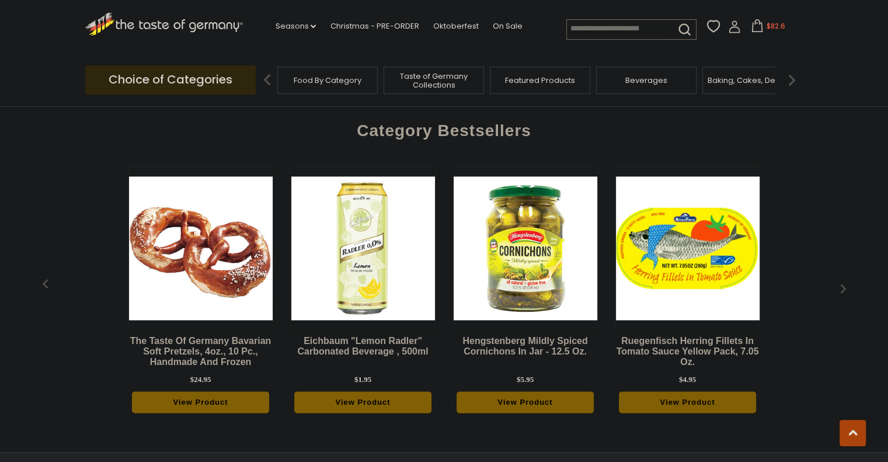
click at [841, 279] on img "button" at bounding box center [842, 288] width 19 height 19
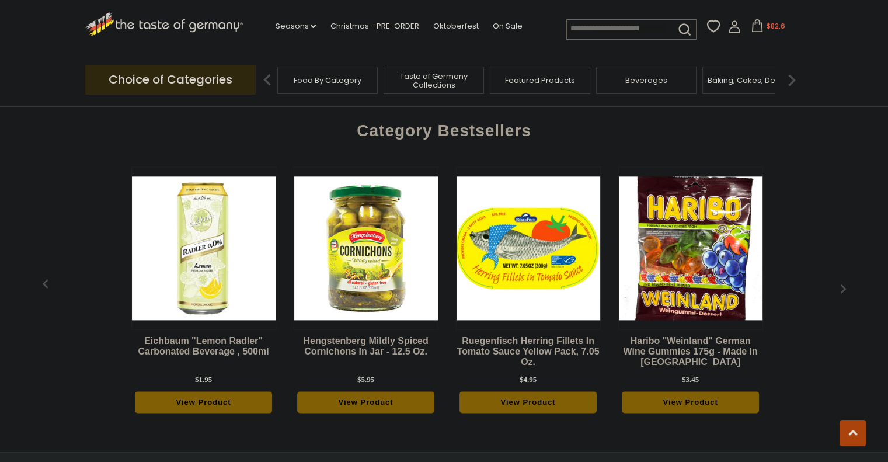
scroll to position [0, 325]
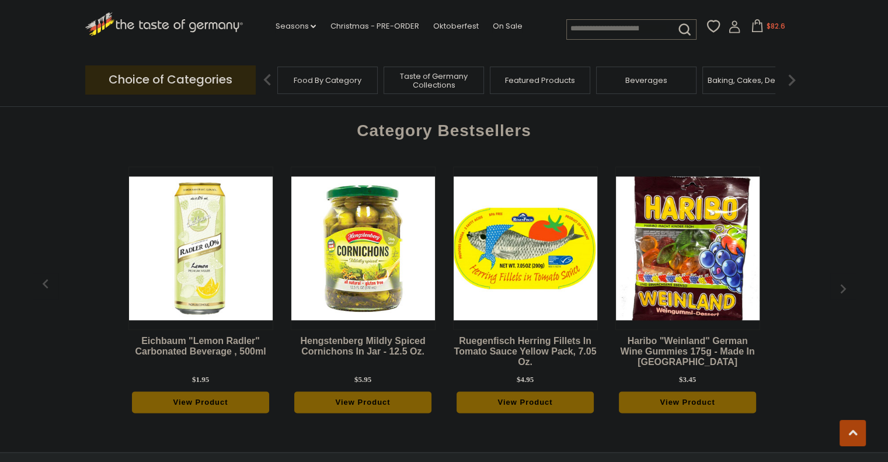
click at [842, 279] on img "button" at bounding box center [842, 288] width 19 height 19
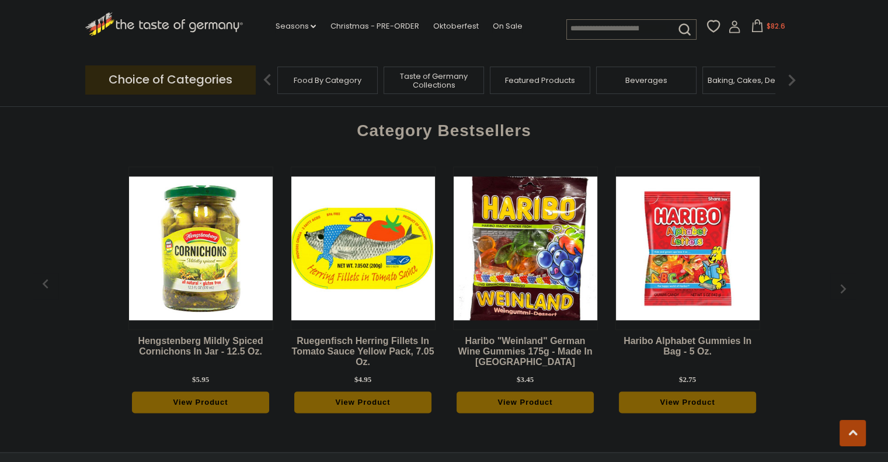
click at [842, 279] on img "button" at bounding box center [842, 288] width 19 height 19
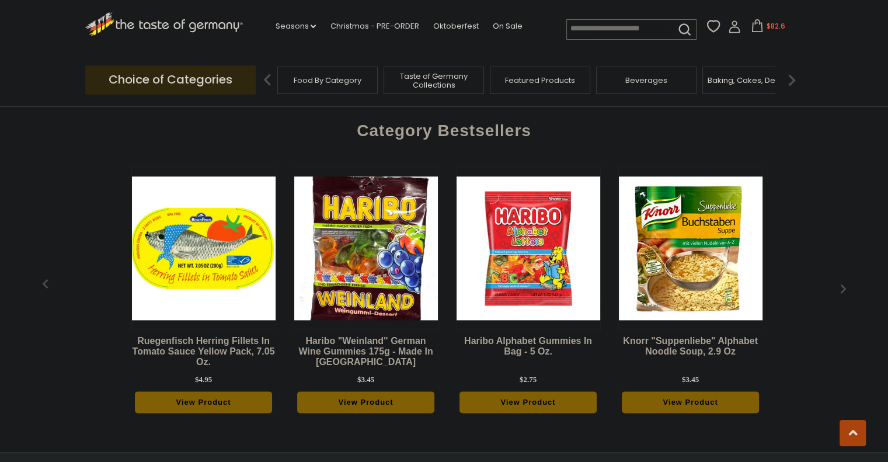
scroll to position [0, 649]
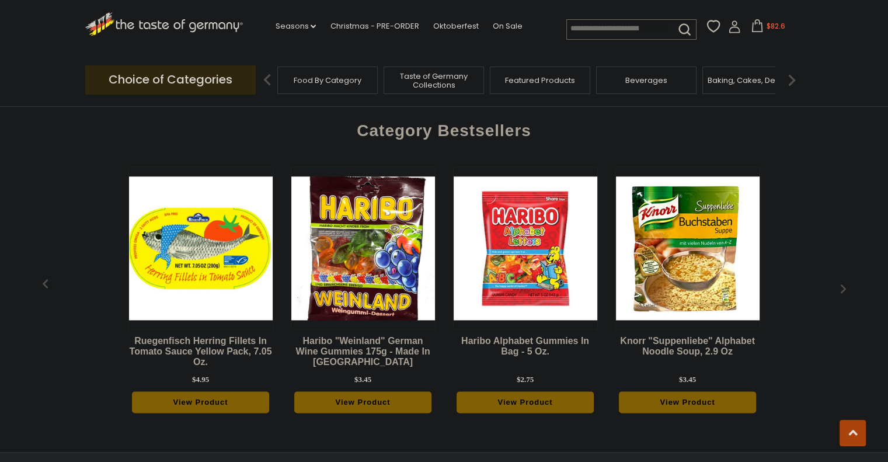
click at [842, 279] on img "button" at bounding box center [842, 288] width 19 height 19
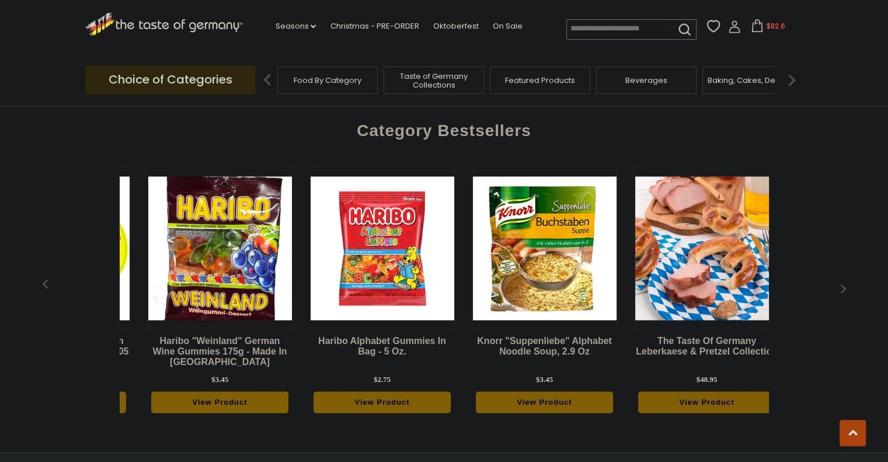
scroll to position [0, 811]
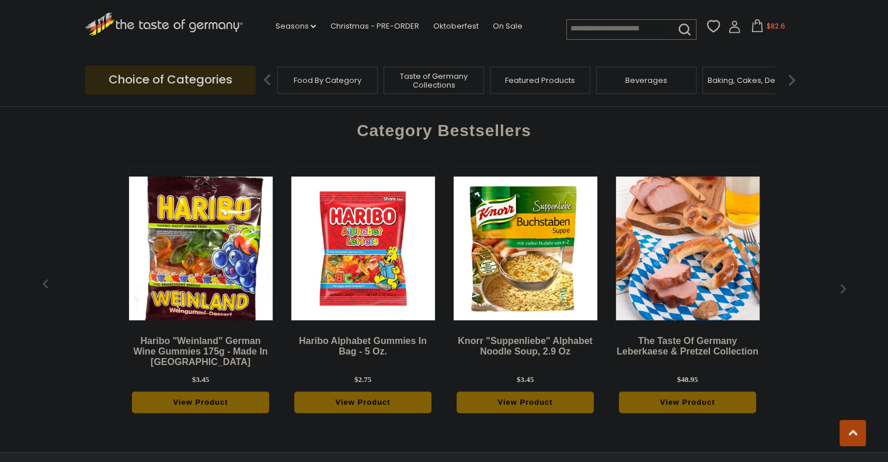
click at [842, 279] on img "button" at bounding box center [842, 288] width 19 height 19
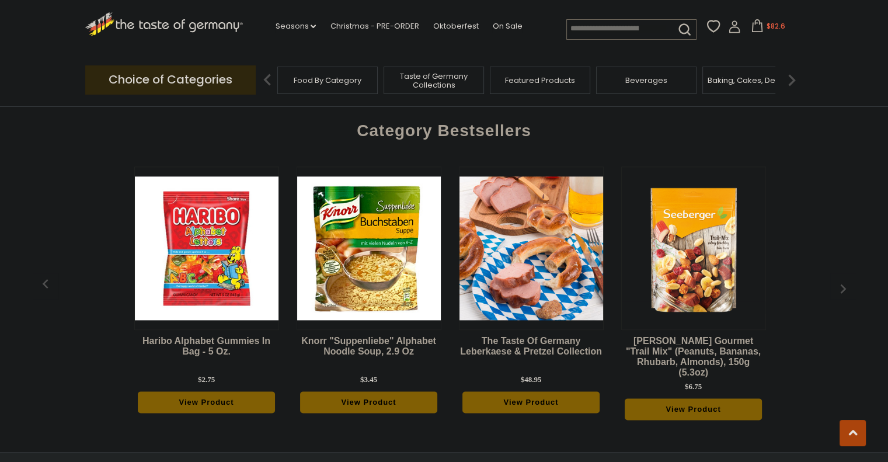
scroll to position [0, 974]
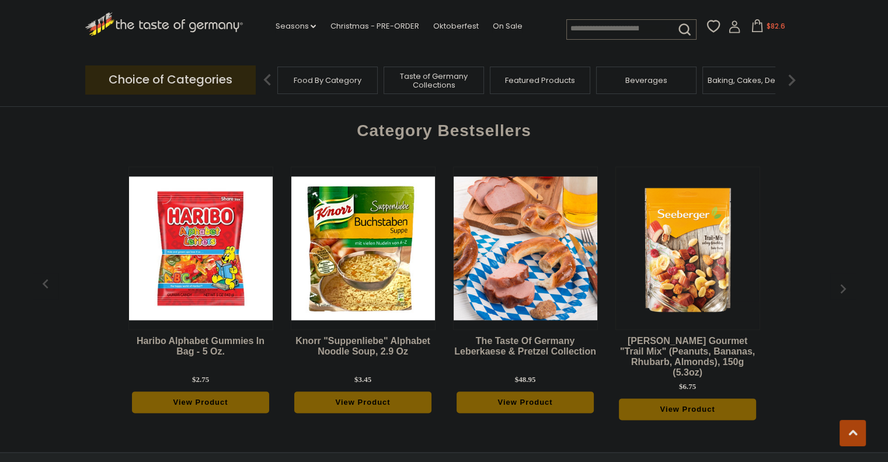
click at [842, 279] on img "button" at bounding box center [842, 288] width 19 height 19
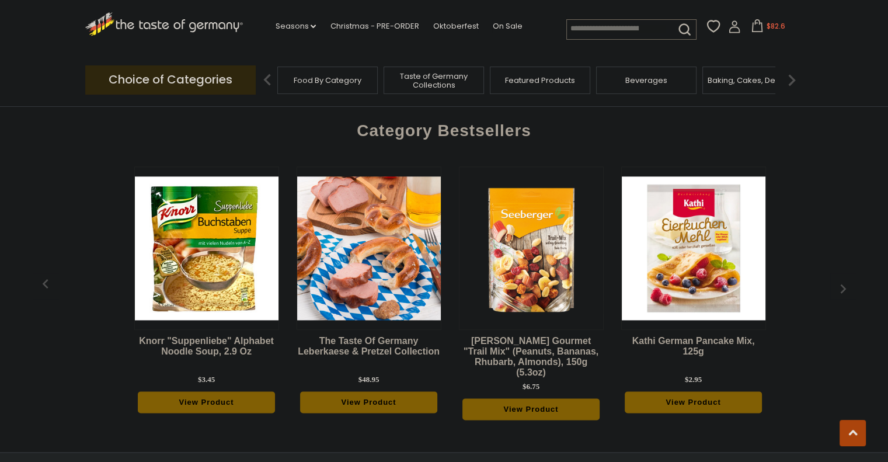
scroll to position [0, 1136]
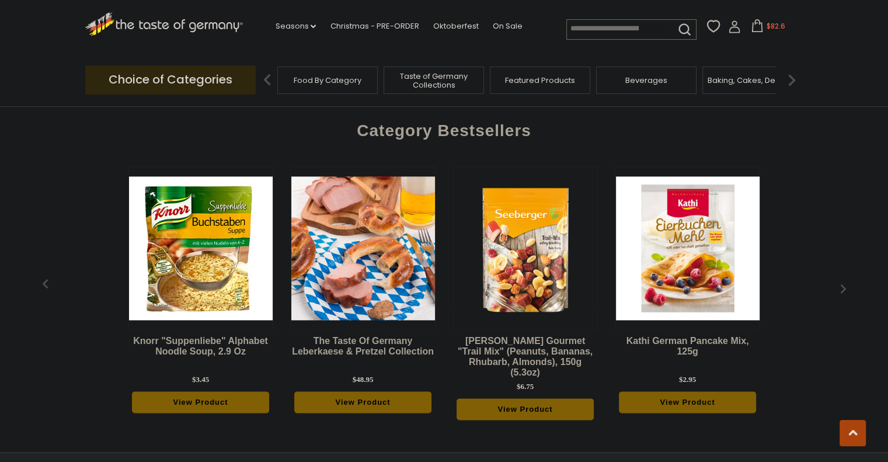
click at [843, 279] on img "button" at bounding box center [842, 288] width 19 height 19
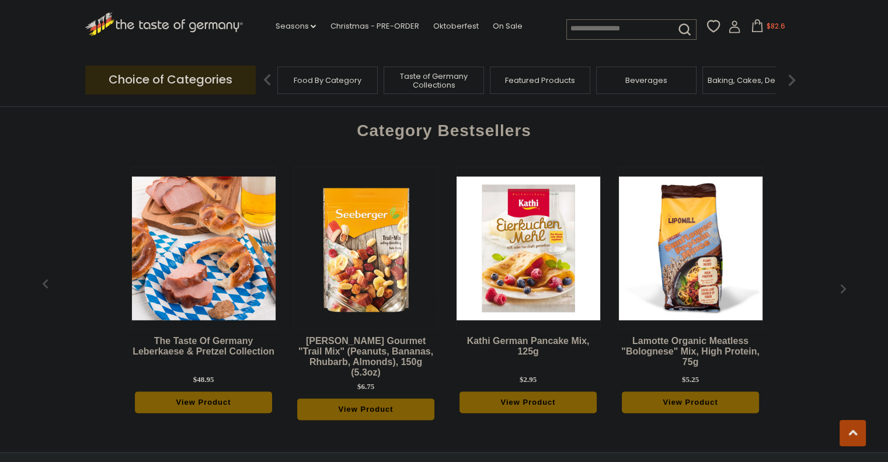
scroll to position [0, 1298]
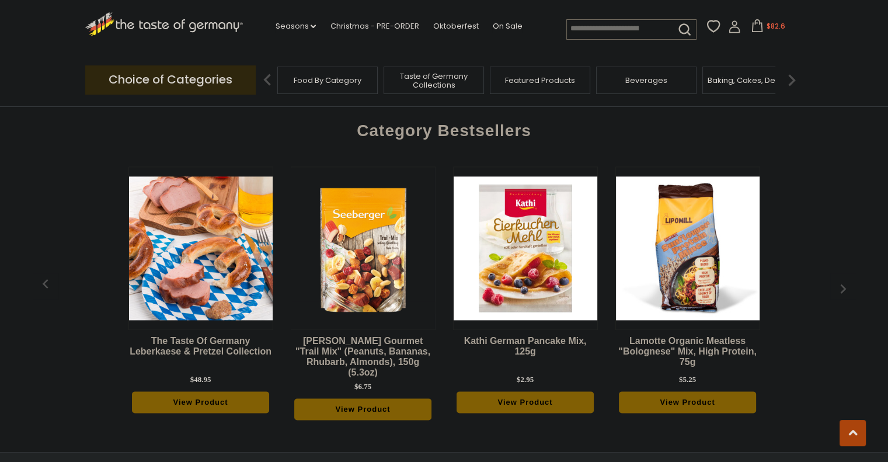
click at [843, 279] on img "button" at bounding box center [842, 288] width 19 height 19
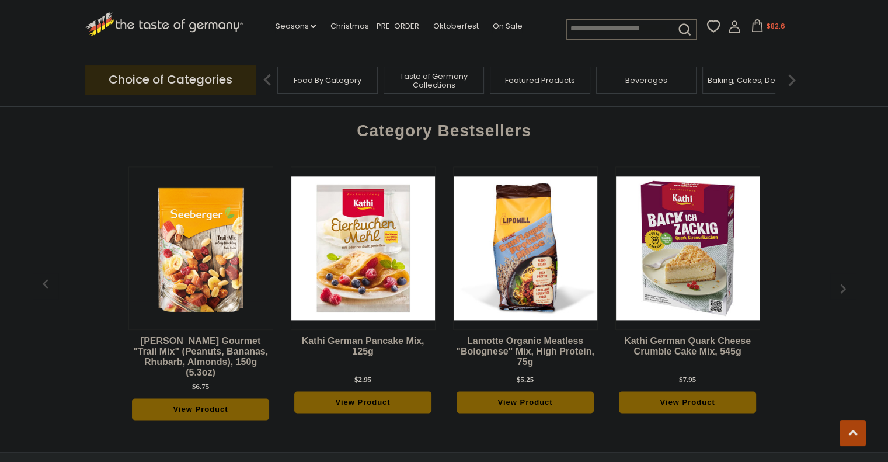
click at [843, 279] on img "button" at bounding box center [842, 288] width 19 height 19
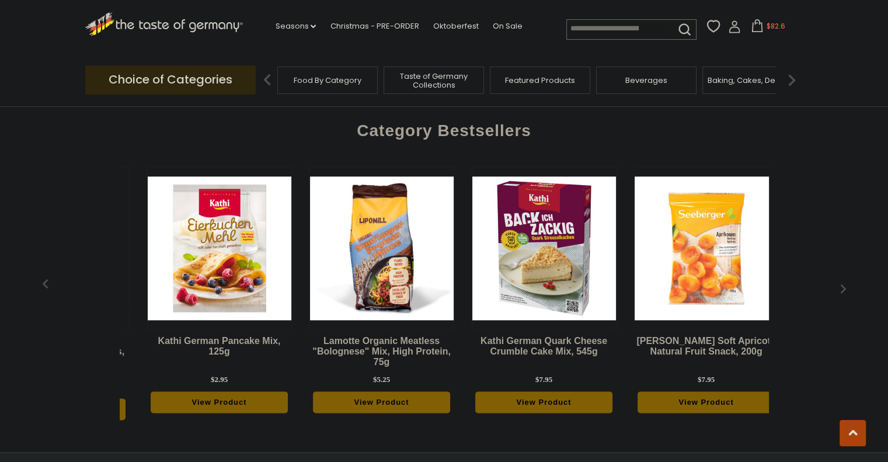
scroll to position [0, 1623]
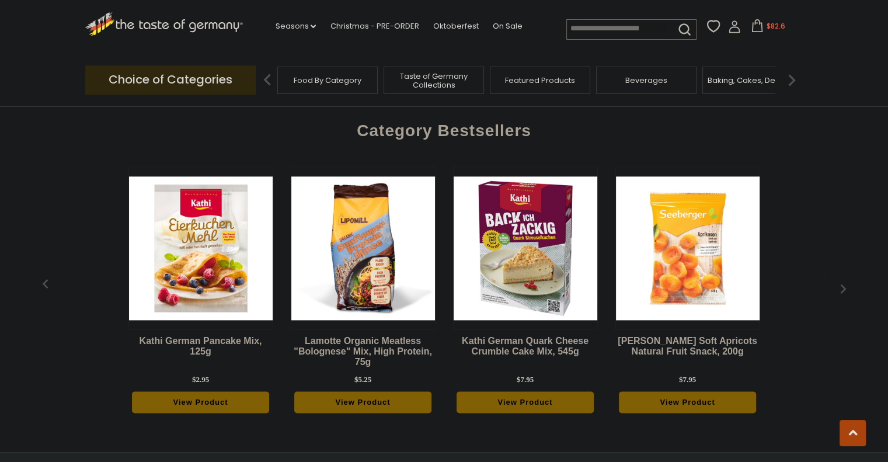
click at [843, 279] on img "button" at bounding box center [842, 288] width 19 height 19
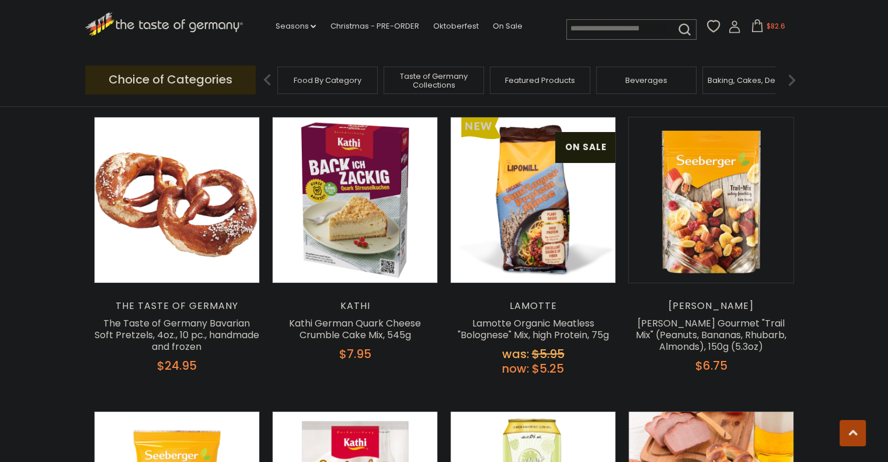
scroll to position [111, 0]
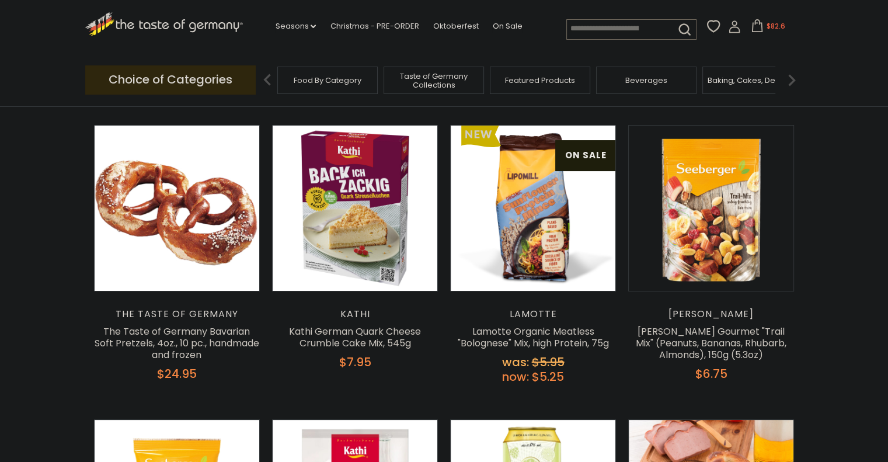
click at [795, 78] on img at bounding box center [791, 79] width 23 height 23
click at [735, 80] on div "Cookies" at bounding box center [713, 80] width 100 height 27
click at [713, 83] on span "Cookies" at bounding box center [722, 80] width 32 height 9
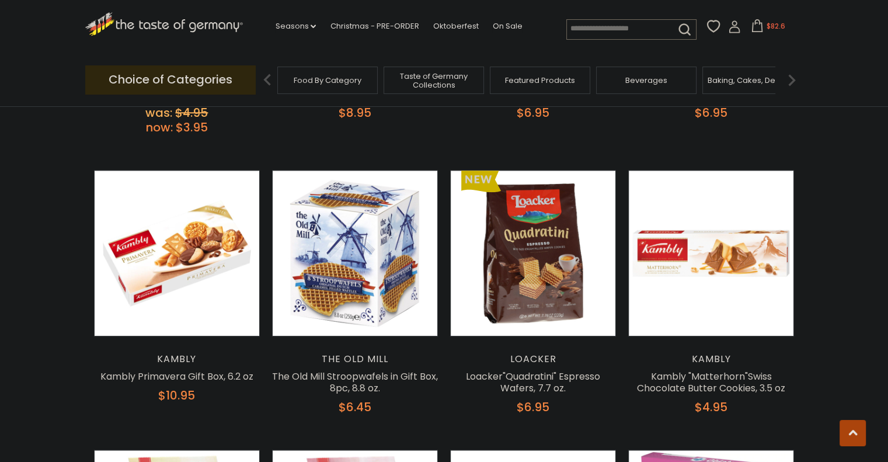
scroll to position [876, 0]
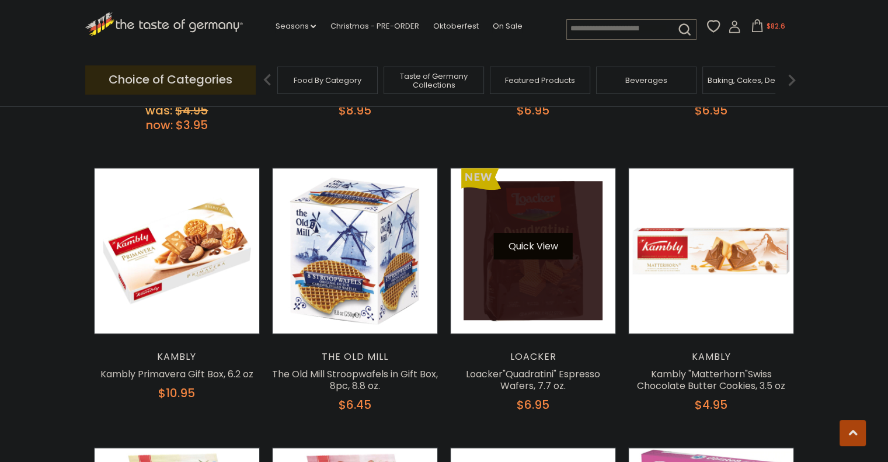
click at [532, 256] on button "Quick View" at bounding box center [533, 246] width 79 height 26
click at [530, 250] on button "Quick View" at bounding box center [533, 246] width 79 height 26
click at [532, 239] on button "Quick View" at bounding box center [533, 246] width 79 height 26
click at [532, 247] on button "Quick View" at bounding box center [533, 246] width 79 height 26
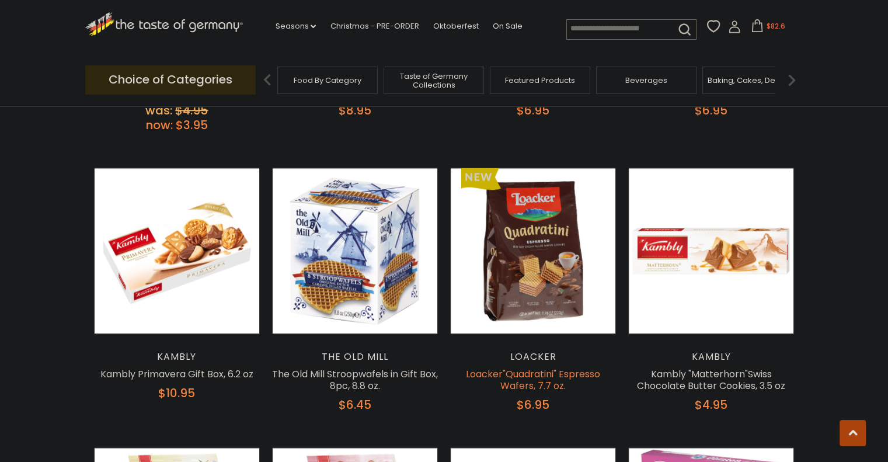
click at [530, 377] on link "Loacker"Quadratini" Espresso Wafers, 7.7 oz." at bounding box center [533, 379] width 134 height 25
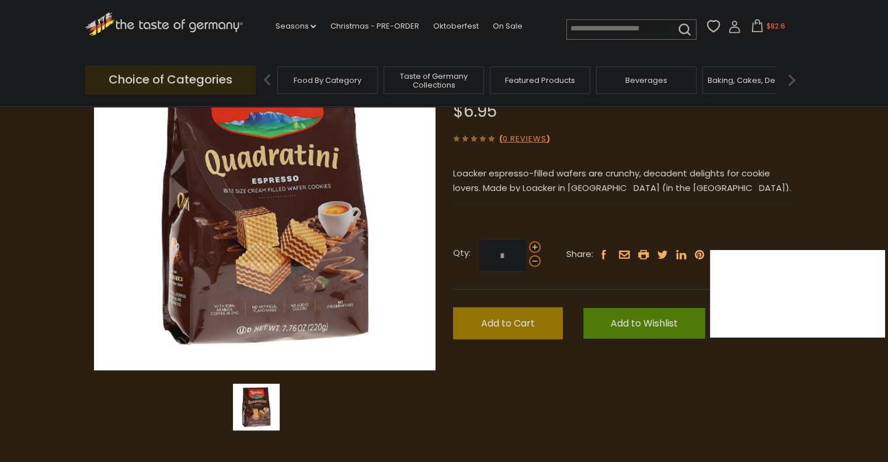
scroll to position [142, 0]
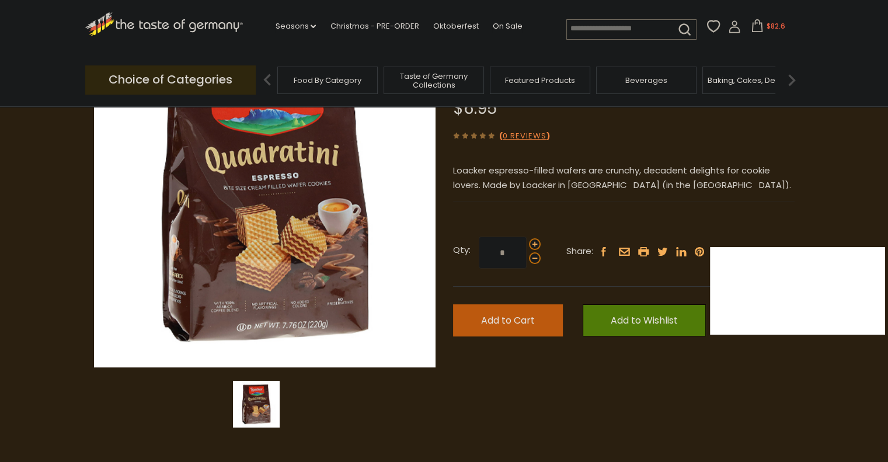
click at [493, 321] on span "Add to Cart" at bounding box center [508, 319] width 54 height 13
click at [756, 26] on icon at bounding box center [754, 25] width 13 height 13
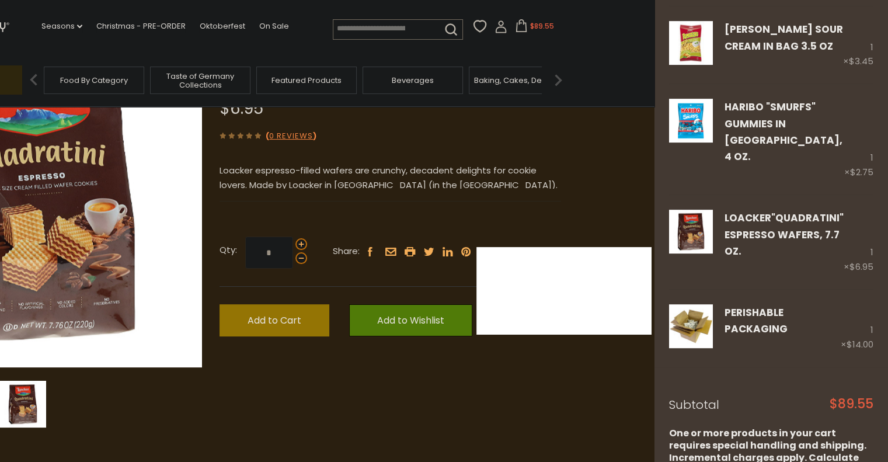
scroll to position [0, 0]
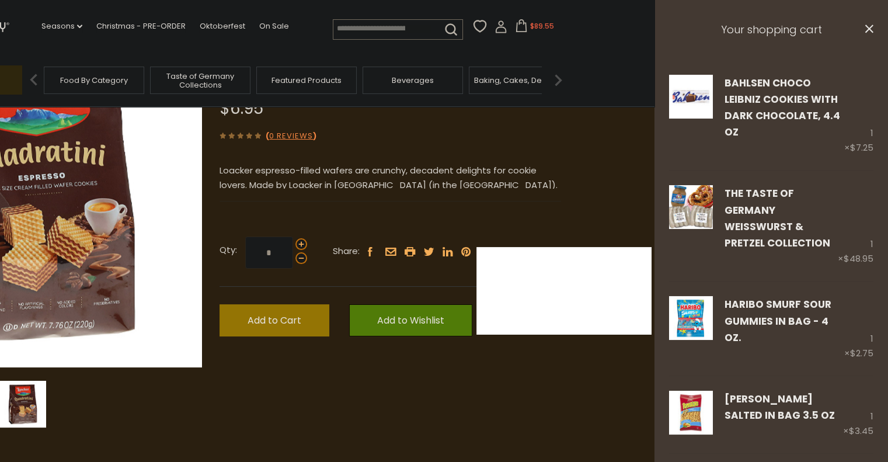
click at [608, 153] on section "Home Food By Category Cookies Loacker"Quadratini" Espresso Wafers, 7.7 oz. Loac…" at bounding box center [211, 223] width 888 height 519
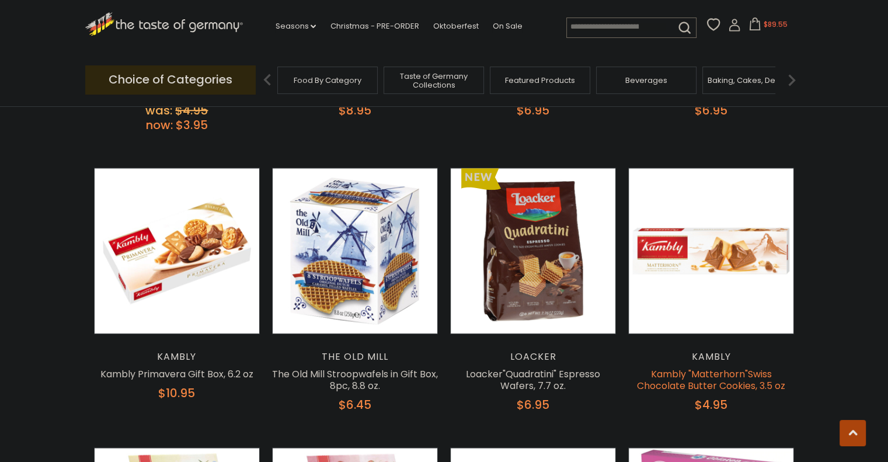
click at [707, 378] on link "Kambly "Matterhorn"Swiss Chocolate Butter Cookies, 3.5 oz" at bounding box center [711, 379] width 148 height 25
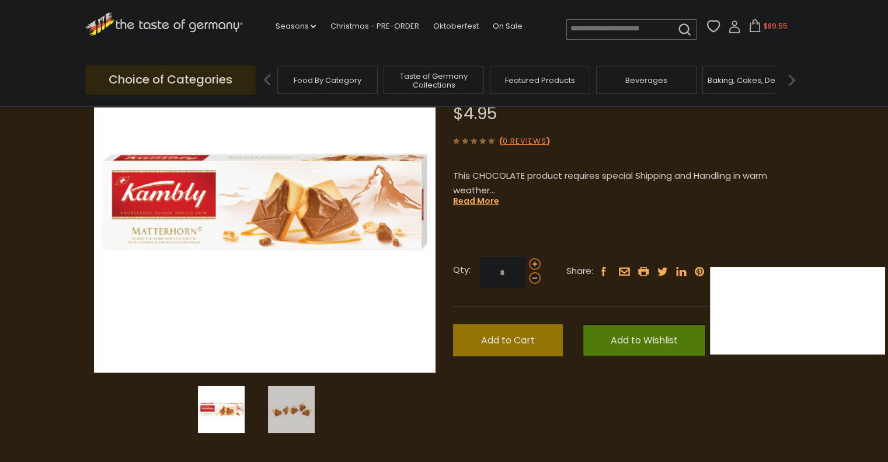
scroll to position [139, 0]
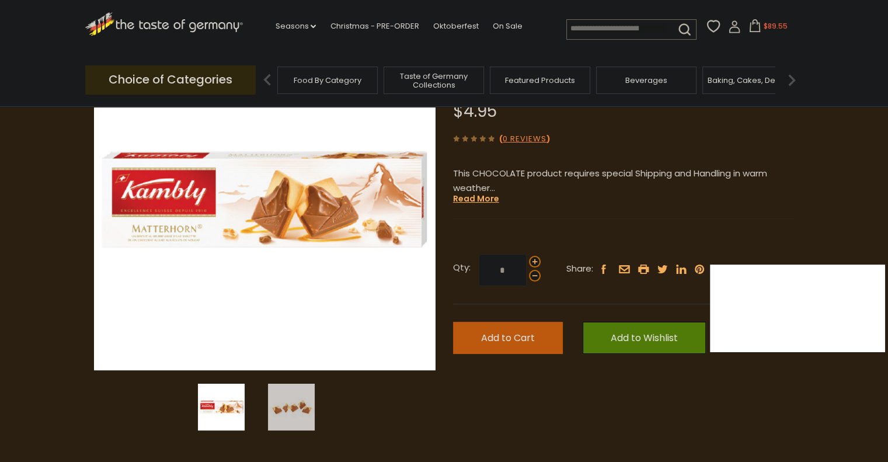
click at [486, 340] on span "Add to Cart" at bounding box center [508, 337] width 54 height 13
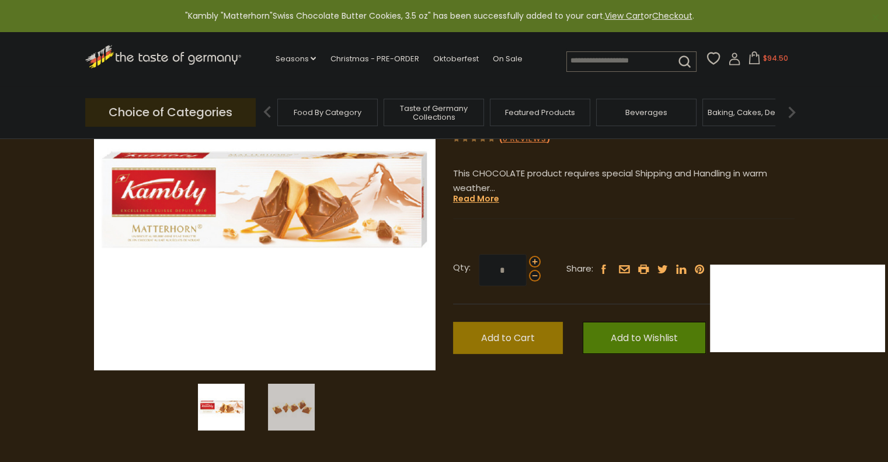
click at [755, 61] on icon at bounding box center [754, 57] width 13 height 13
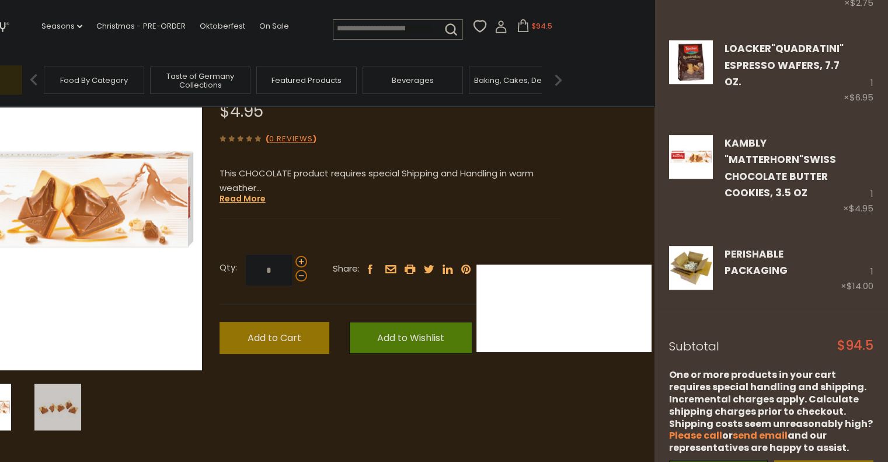
scroll to position [653, 0]
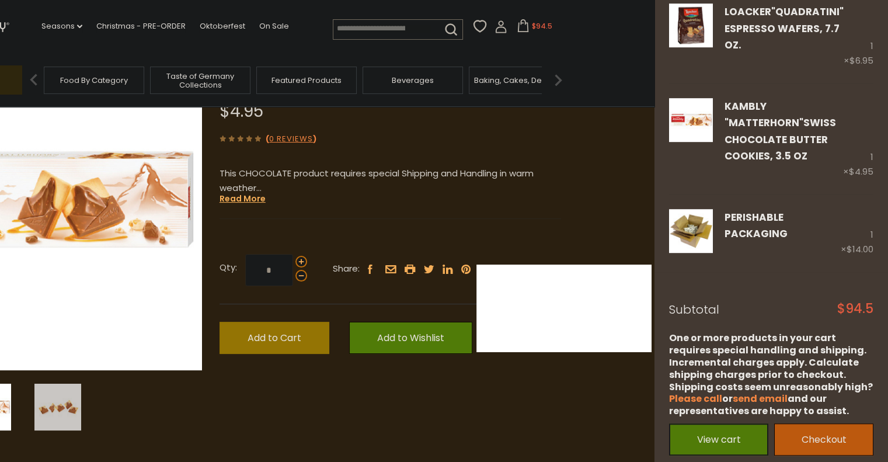
click at [826, 423] on link "Checkout" at bounding box center [823, 439] width 99 height 32
